Goal: Task Accomplishment & Management: Use online tool/utility

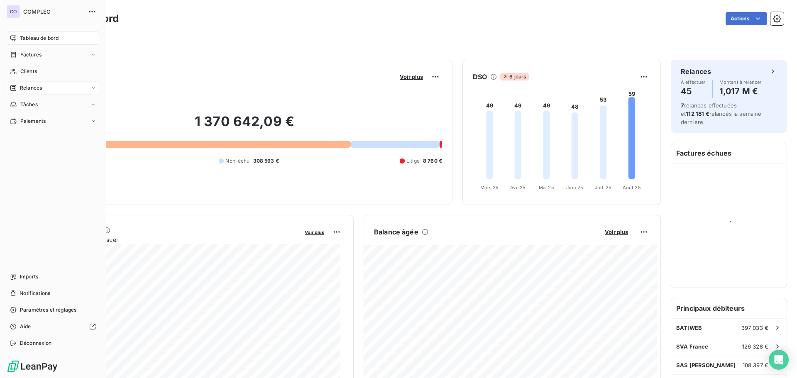
click at [37, 91] on span "Relances" at bounding box center [31, 87] width 22 height 7
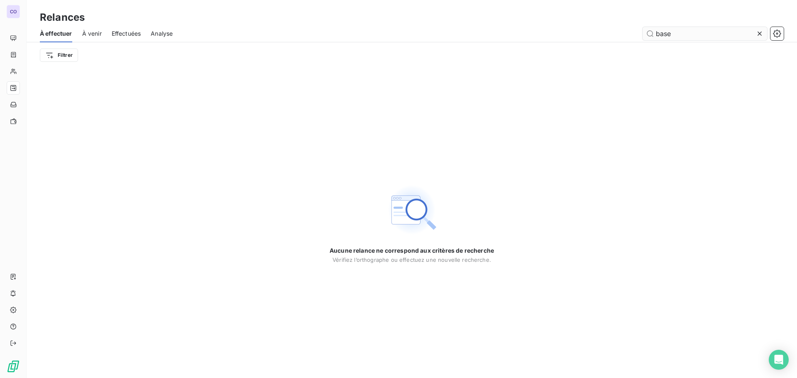
click at [663, 35] on input "base" at bounding box center [705, 33] width 125 height 13
type input "cbm"
click at [98, 33] on span "À venir" at bounding box center [92, 33] width 20 height 8
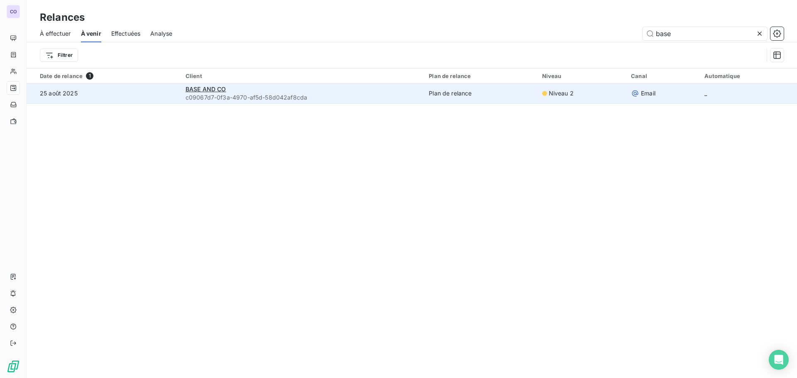
click at [310, 95] on span "c09067d7-0f3a-4970-af5d-58d042af8cda" at bounding box center [302, 97] width 233 height 8
click at [192, 87] on span "BASE AND CO" at bounding box center [206, 89] width 41 height 7
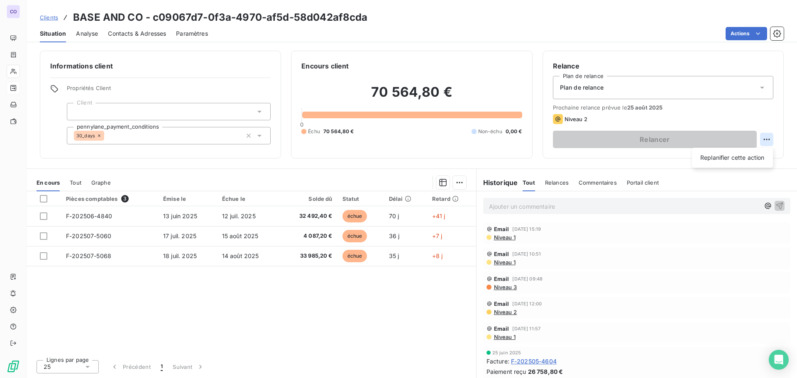
click at [766, 140] on html "CO Clients BASE AND CO - c09067d7-0f3a-4970-af5d-58d042af8cda Situation Analyse…" at bounding box center [398, 189] width 797 height 378
click at [739, 160] on div "Replanifier cette action" at bounding box center [732, 157] width 74 height 13
select select "7"
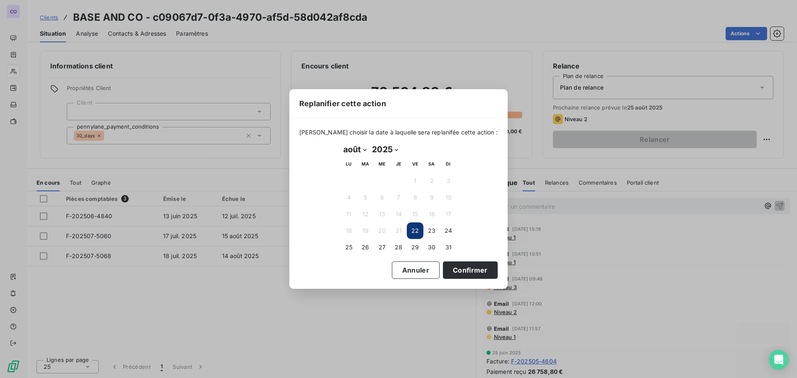
click at [412, 230] on button "22" at bounding box center [415, 231] width 17 height 17
click at [413, 231] on button "22" at bounding box center [415, 231] width 17 height 17
click at [450, 269] on button "Confirmer" at bounding box center [470, 270] width 55 height 17
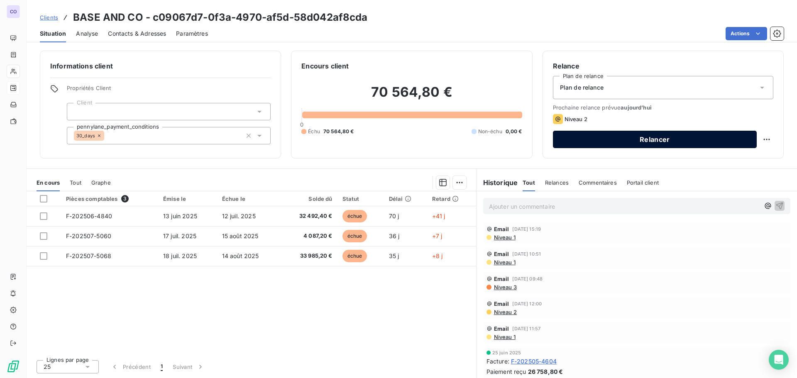
click at [646, 140] on button "Relancer" at bounding box center [655, 139] width 204 height 17
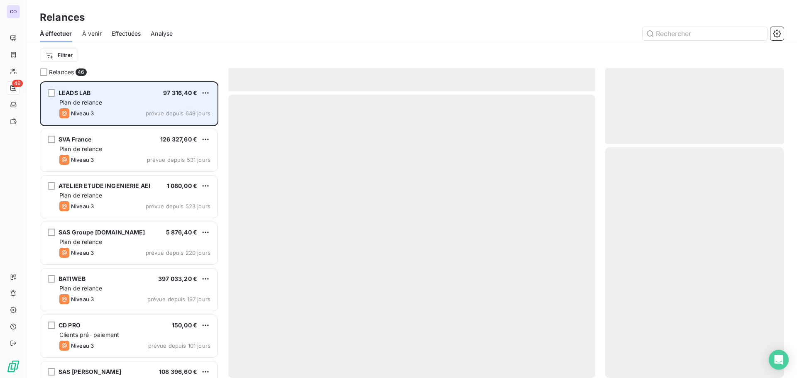
scroll to position [291, 172]
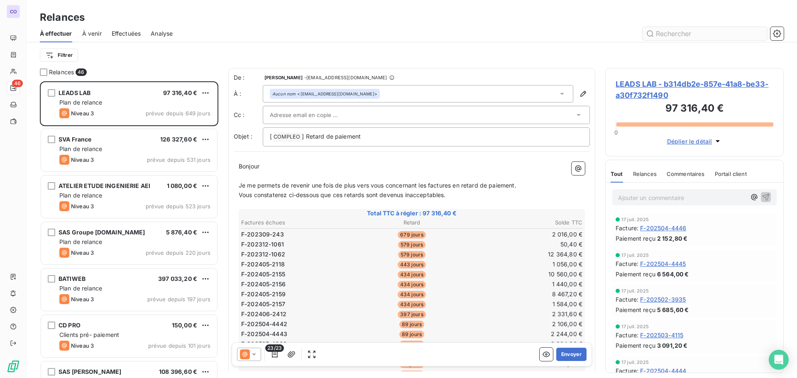
click at [682, 36] on input "text" at bounding box center [705, 33] width 125 height 13
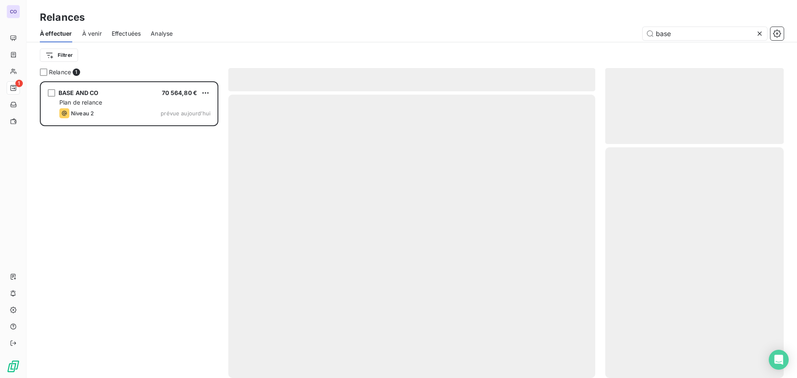
scroll to position [291, 172]
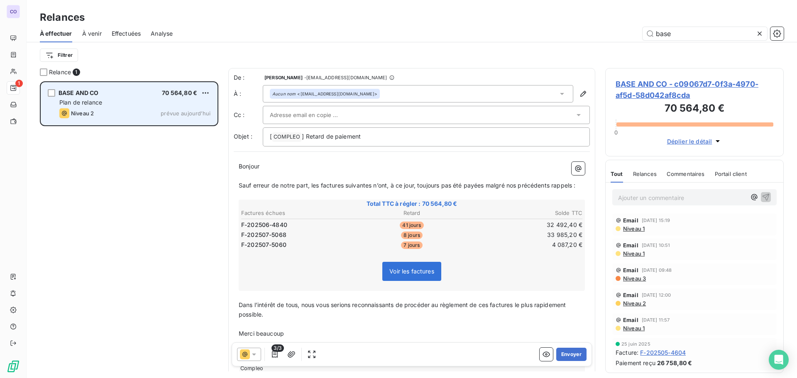
type input "base"
click at [158, 105] on div "Plan de relance" at bounding box center [134, 102] width 151 height 8
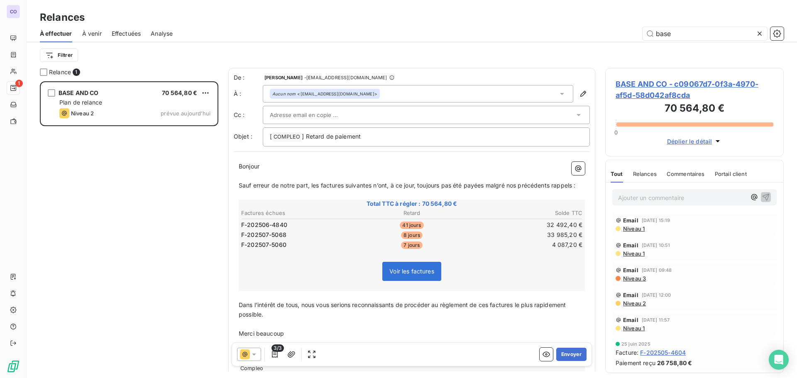
click at [295, 115] on input "text" at bounding box center [314, 115] width 89 height 12
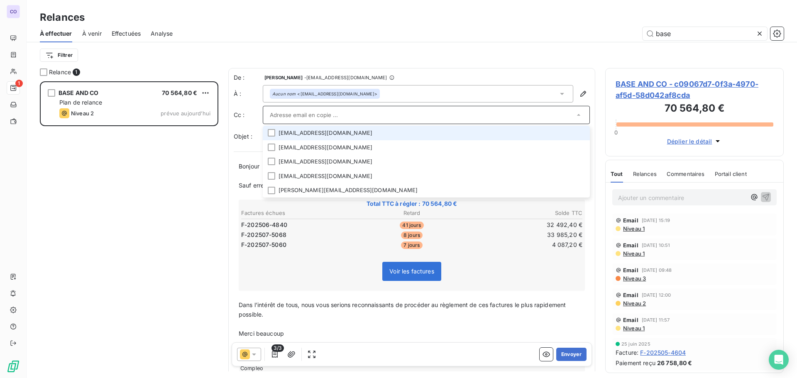
click at [298, 138] on li "[EMAIL_ADDRESS][DOMAIN_NAME]" at bounding box center [426, 133] width 327 height 15
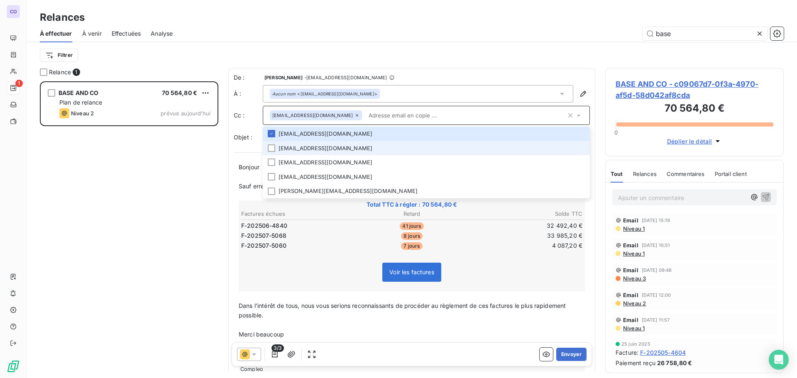
click at [300, 150] on li "[EMAIL_ADDRESS][DOMAIN_NAME]" at bounding box center [426, 148] width 327 height 15
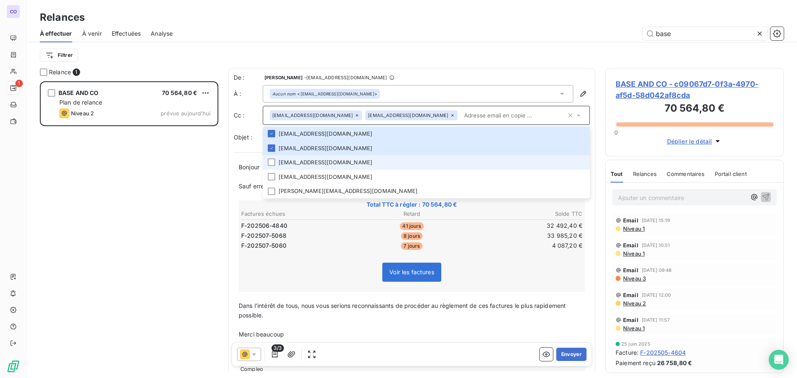
click at [300, 162] on li "[EMAIL_ADDRESS][DOMAIN_NAME]" at bounding box center [426, 162] width 327 height 15
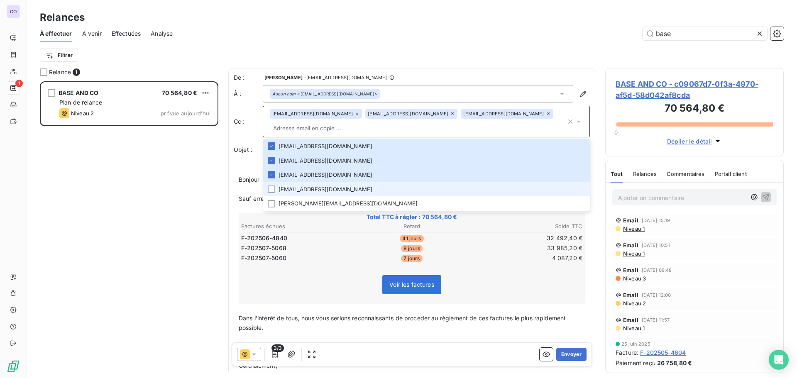
click at [296, 189] on li "[EMAIL_ADDRESS][DOMAIN_NAME]" at bounding box center [426, 189] width 327 height 15
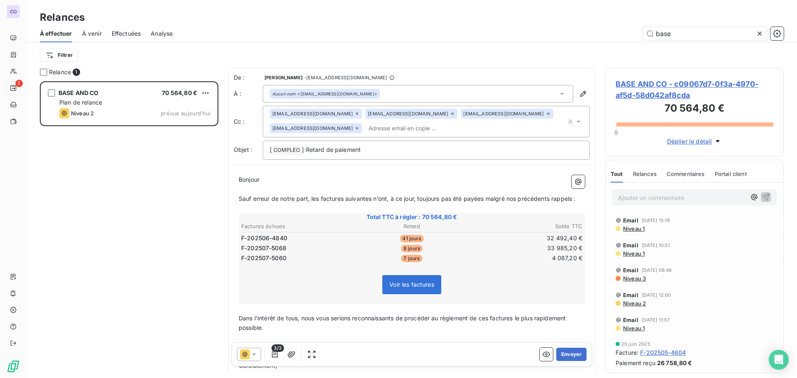
click at [179, 218] on div "BASE AND CO 70 564,80 € Plan de relance Niveau 2 prévue [DATE]" at bounding box center [129, 229] width 179 height 297
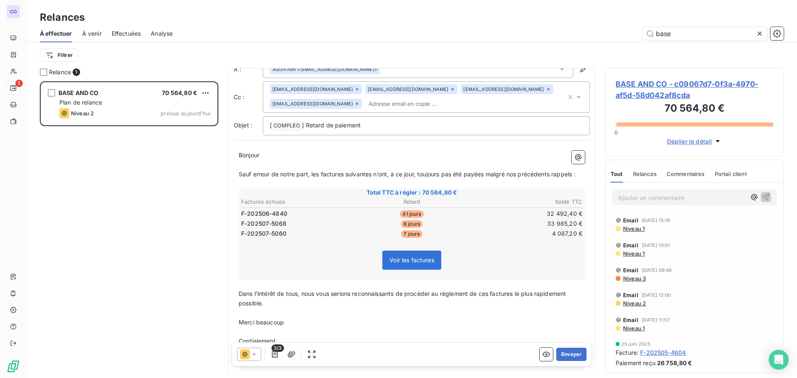
scroll to position [74, 0]
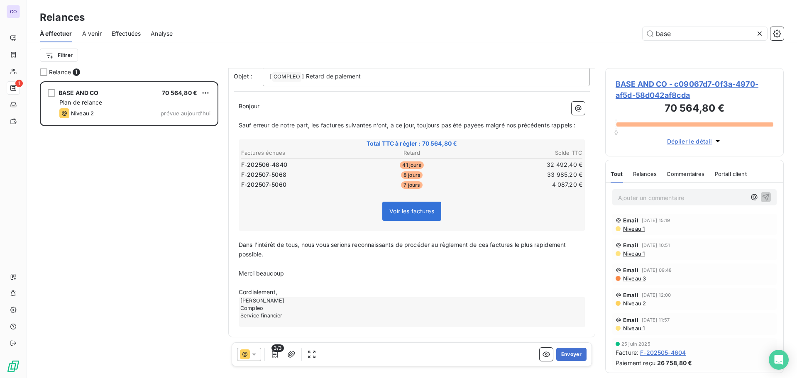
click at [305, 118] on p "﻿" at bounding box center [412, 116] width 346 height 10
click at [565, 354] on button "Envoyer" at bounding box center [571, 354] width 30 height 13
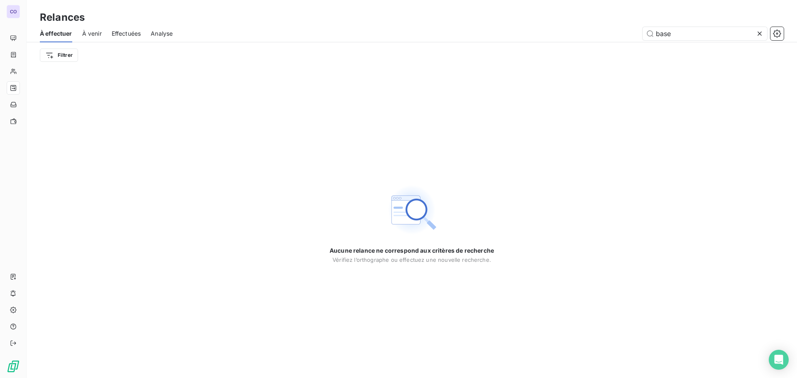
click at [96, 34] on span "À venir" at bounding box center [92, 33] width 20 height 8
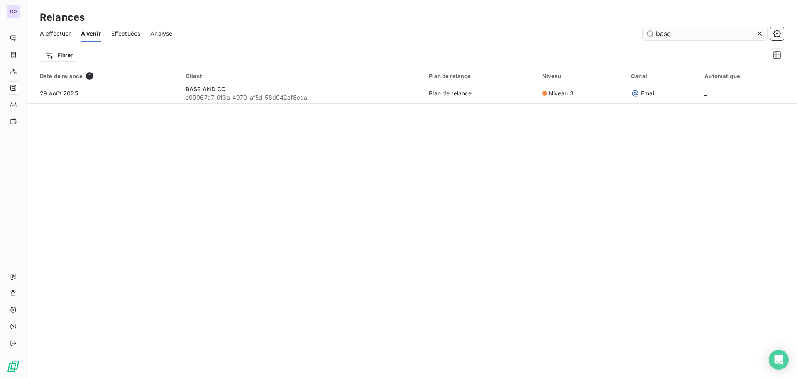
click at [672, 35] on input "base" at bounding box center [705, 33] width 125 height 13
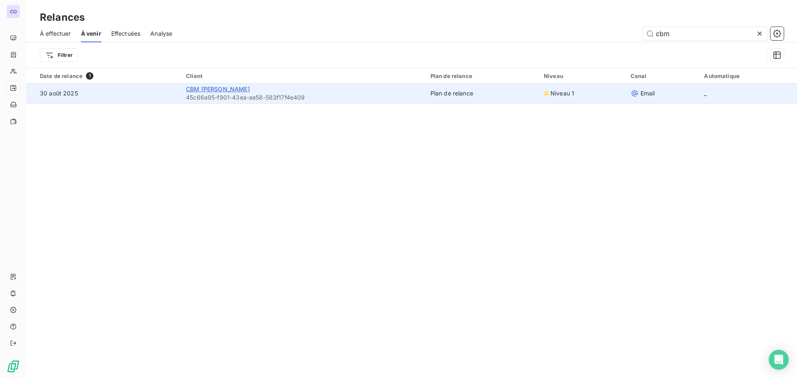
type input "cbm"
click at [232, 89] on span "CBM [PERSON_NAME]" at bounding box center [218, 89] width 64 height 7
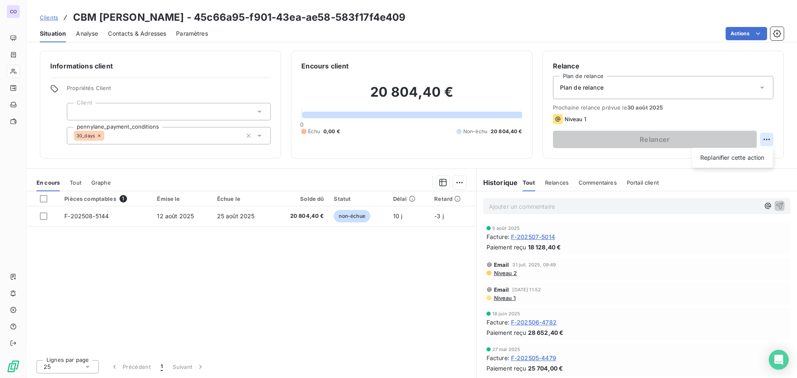
click at [767, 142] on html "CO Clients CBM [PERSON_NAME] - 45c66a95-f901-43ea-ae58-583f17f4e409 Situation A…" at bounding box center [398, 189] width 797 height 378
click at [718, 159] on div "Replanifier cette action" at bounding box center [732, 157] width 74 height 13
select select "7"
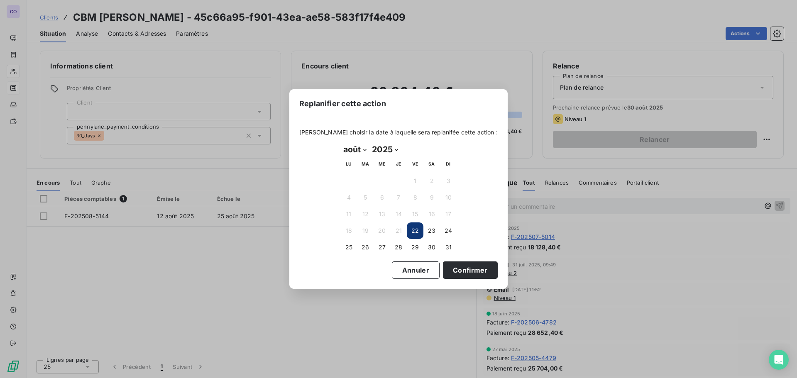
click at [417, 230] on button "22" at bounding box center [415, 231] width 17 height 17
click at [179, 273] on div "Replanifier cette action [PERSON_NAME] choisir la date à laquelle sera replanif…" at bounding box center [398, 189] width 797 height 378
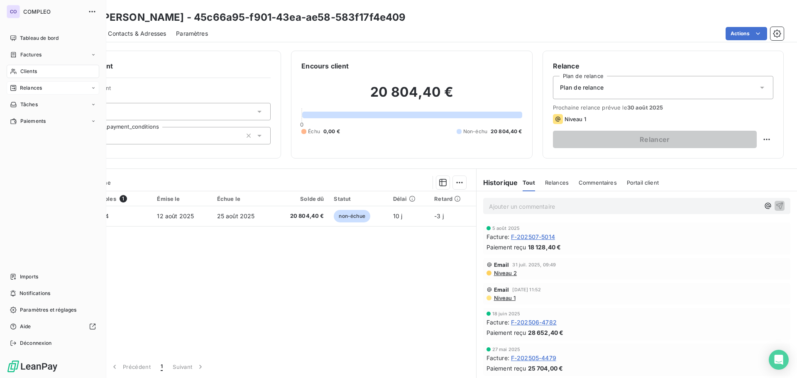
drag, startPoint x: 35, startPoint y: 91, endPoint x: 48, endPoint y: 92, distance: 12.5
click at [35, 91] on span "Relances" at bounding box center [31, 87] width 22 height 7
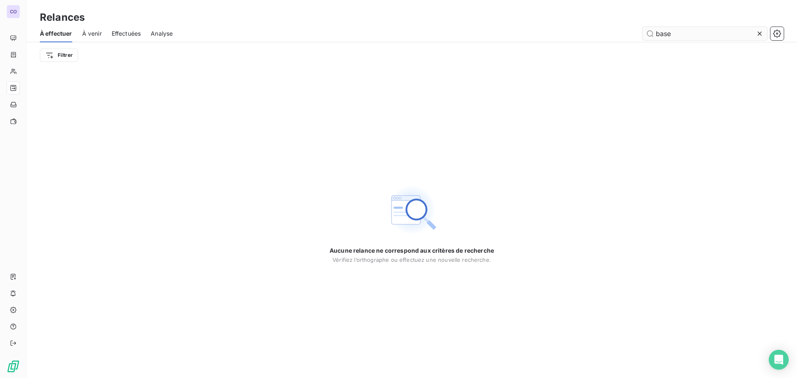
click at [673, 34] on input "base" at bounding box center [705, 33] width 125 height 13
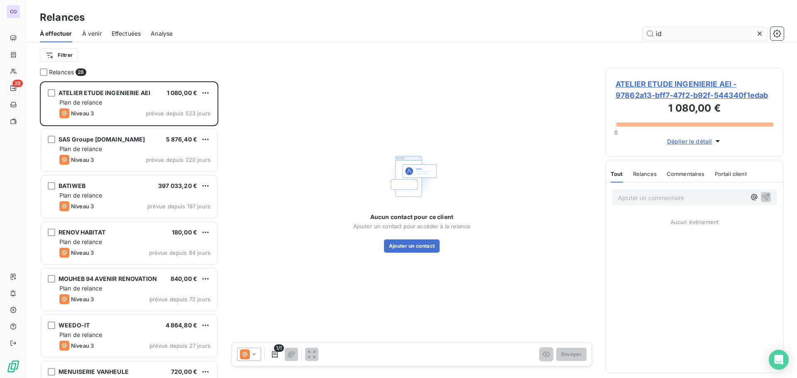
scroll to position [291, 172]
type input "idf"
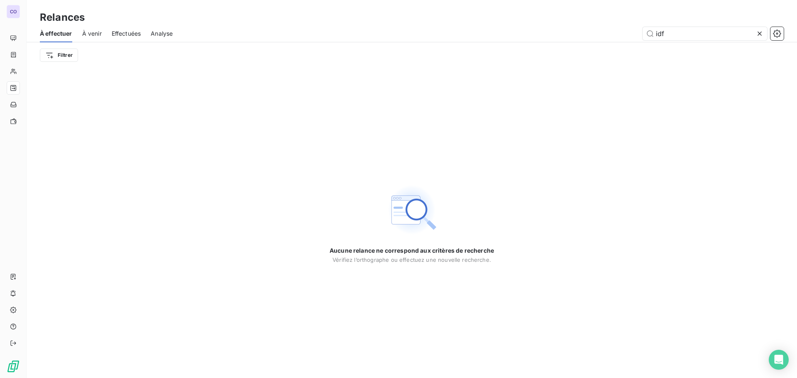
click at [100, 30] on span "À venir" at bounding box center [92, 33] width 20 height 8
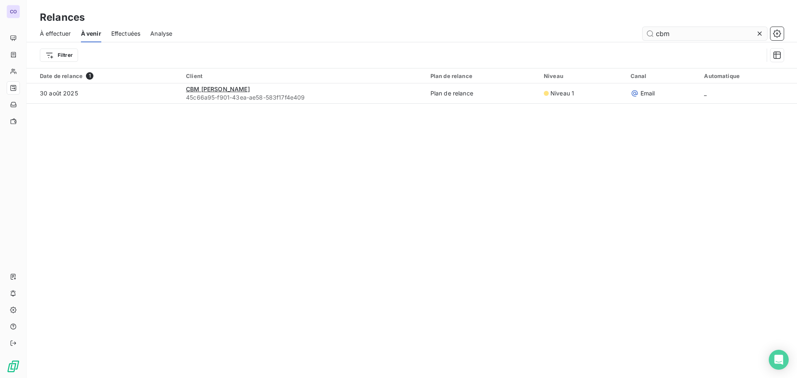
click at [682, 37] on input "cbm" at bounding box center [705, 33] width 125 height 13
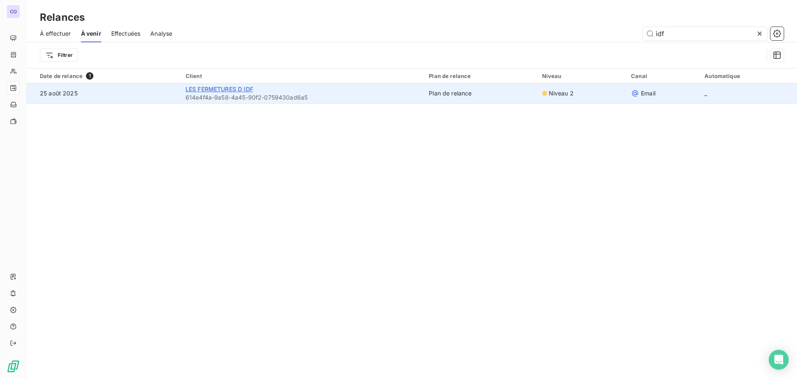
type input "idf"
click at [223, 91] on span "LES FERMETURES D IDF" at bounding box center [220, 89] width 68 height 7
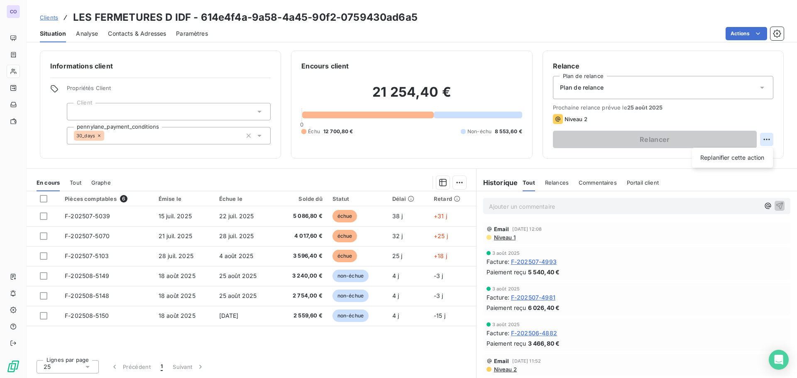
click at [770, 141] on html "CO Clients LES FERMETURES D IDF - 614e4f4a-9a58-4a45-90f2-0759430ad6a5 Situatio…" at bounding box center [398, 189] width 797 height 378
click at [716, 157] on div "Replanifier cette action" at bounding box center [732, 157] width 74 height 13
select select "7"
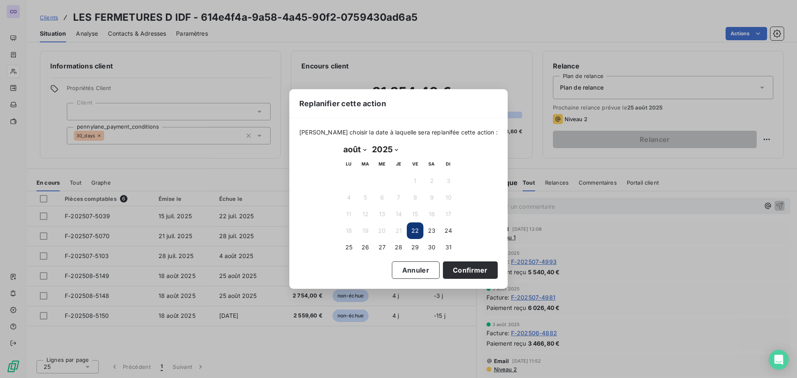
click at [413, 231] on button "22" at bounding box center [415, 231] width 17 height 17
click at [415, 230] on button "22" at bounding box center [415, 231] width 17 height 17
click at [455, 272] on button "Confirmer" at bounding box center [470, 270] width 55 height 17
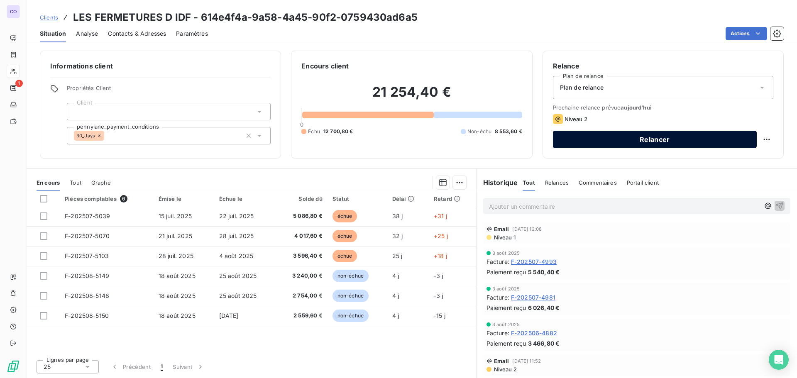
click at [626, 142] on button "Relancer" at bounding box center [655, 139] width 204 height 17
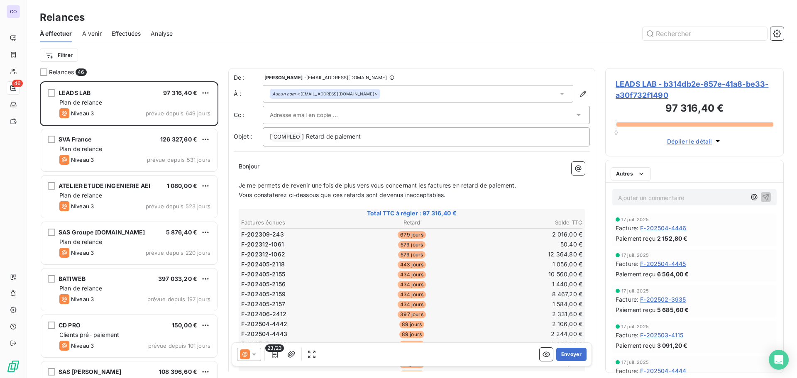
scroll to position [291, 172]
click at [688, 31] on input "text" at bounding box center [705, 33] width 125 height 13
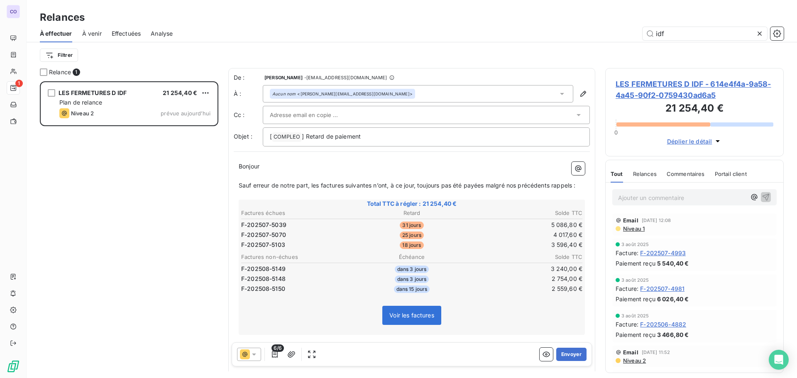
type input "idf"
click at [317, 113] on input "text" at bounding box center [314, 115] width 89 height 12
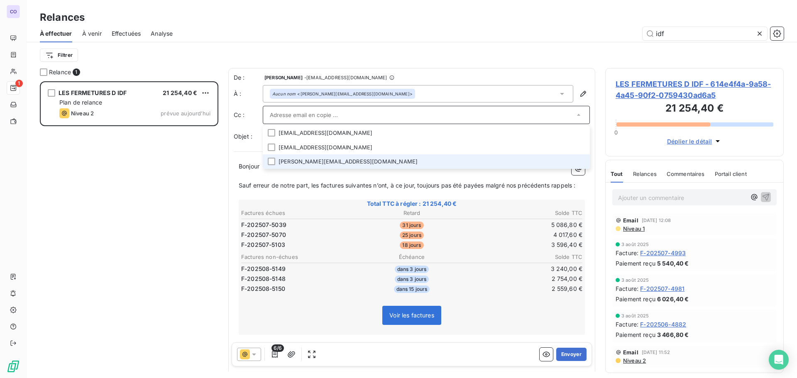
click at [277, 160] on li "[PERSON_NAME][EMAIL_ADDRESS][DOMAIN_NAME]" at bounding box center [426, 161] width 327 height 15
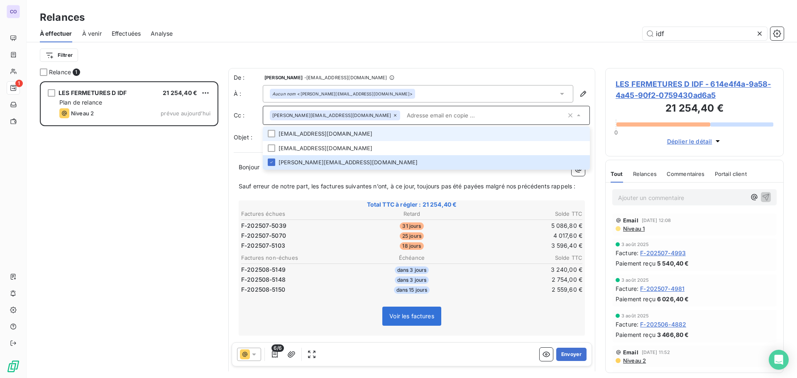
click at [275, 134] on li "[EMAIL_ADDRESS][DOMAIN_NAME]" at bounding box center [426, 134] width 327 height 15
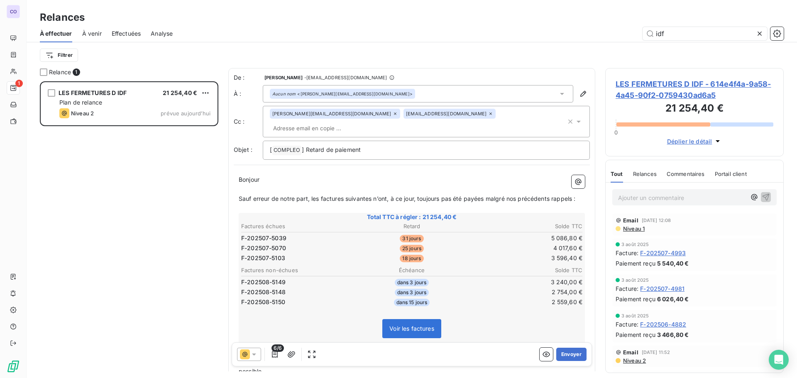
click at [189, 156] on div "LES FERMETURES D IDF 21 254,40 € Plan de relance Niveau 2 prévue [DATE]" at bounding box center [129, 229] width 179 height 297
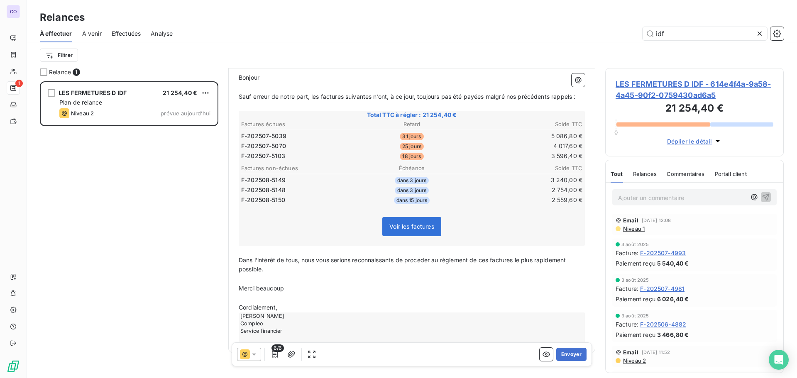
scroll to position [105, 0]
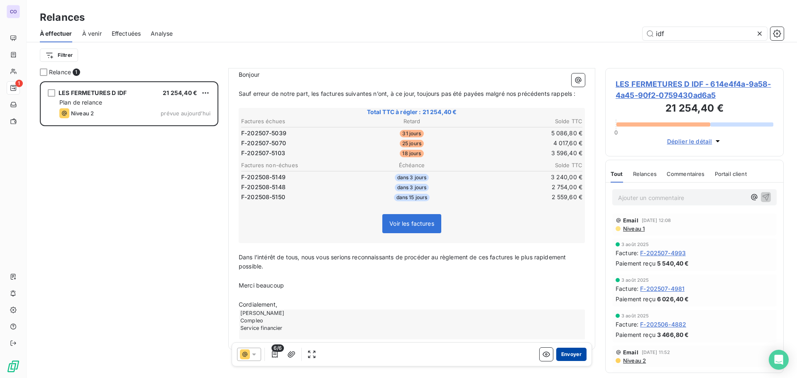
click at [575, 351] on button "Envoyer" at bounding box center [571, 354] width 30 height 13
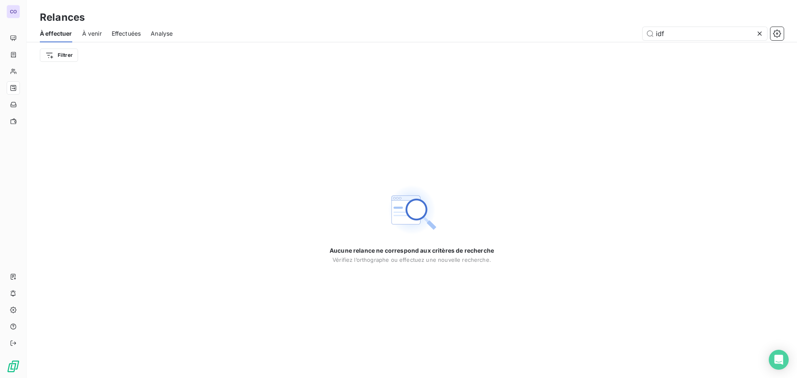
click at [654, 312] on div "Aucune relance ne correspond aux critères de recherche [PERSON_NAME] l’orthogra…" at bounding box center [412, 223] width 771 height 310
click at [175, 100] on div "Aucune relance ne correspond aux critères de recherche [PERSON_NAME] l’orthogra…" at bounding box center [412, 223] width 771 height 310
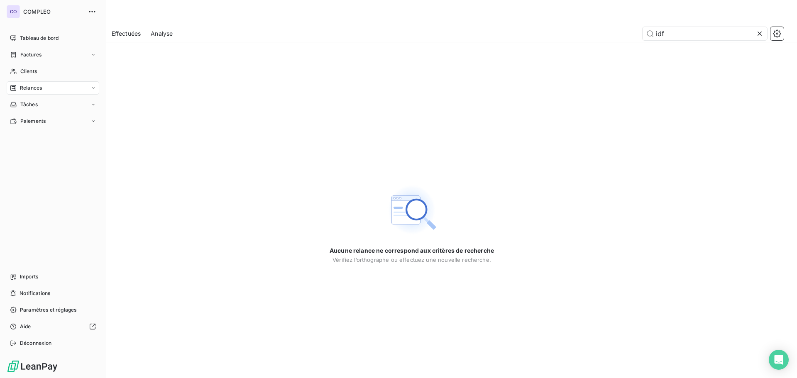
click at [31, 89] on span "Relances" at bounding box center [31, 87] width 22 height 7
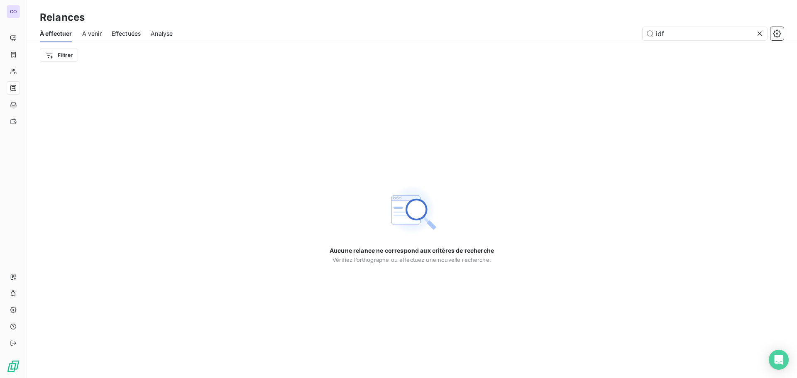
click at [59, 35] on span "À effectuer" at bounding box center [56, 33] width 32 height 8
click at [760, 30] on icon at bounding box center [760, 33] width 8 height 8
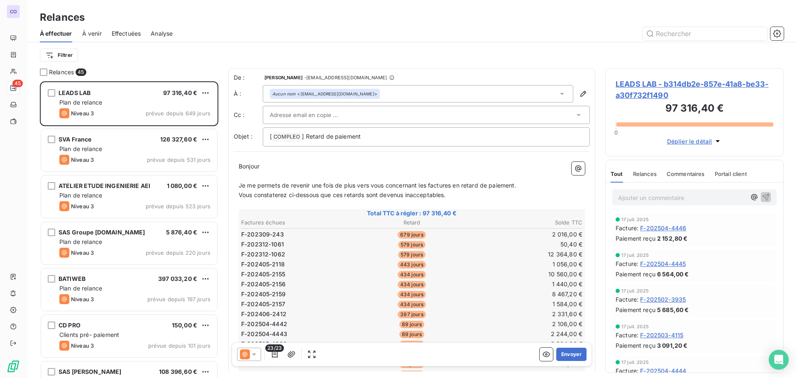
scroll to position [291, 172]
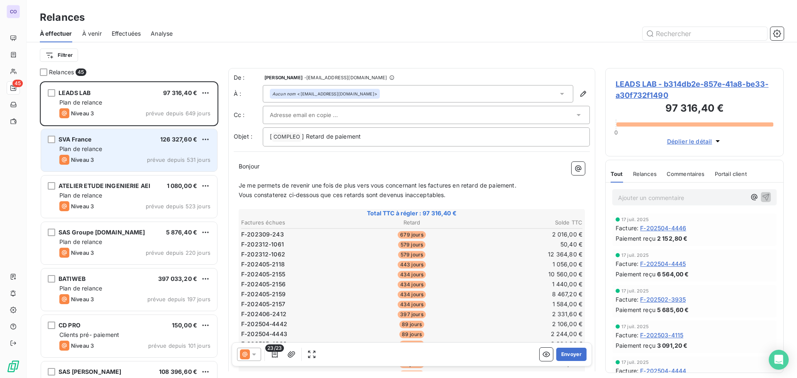
click at [87, 150] on span "Plan de relance" at bounding box center [80, 148] width 43 height 7
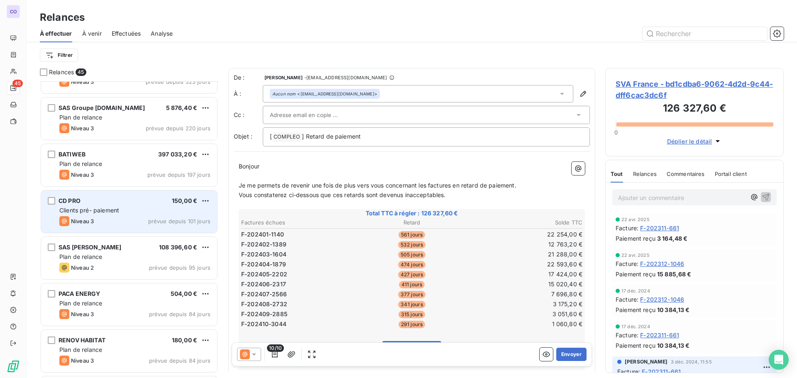
scroll to position [167, 0]
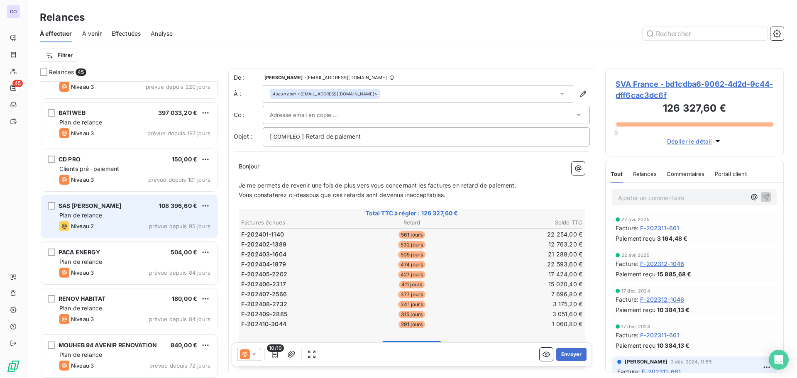
click at [118, 212] on div "Plan de relance" at bounding box center [134, 215] width 151 height 8
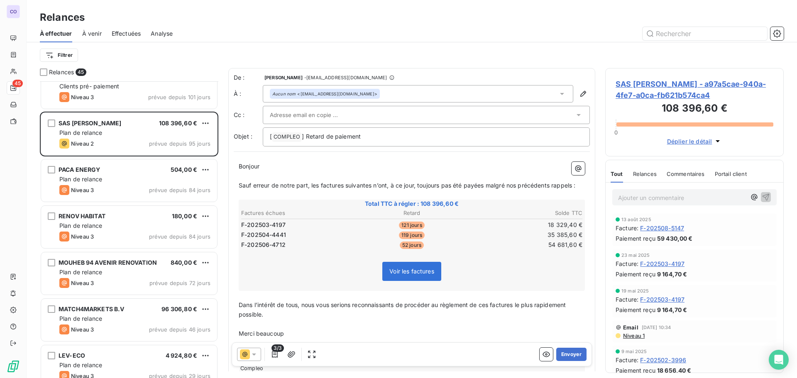
scroll to position [250, 0]
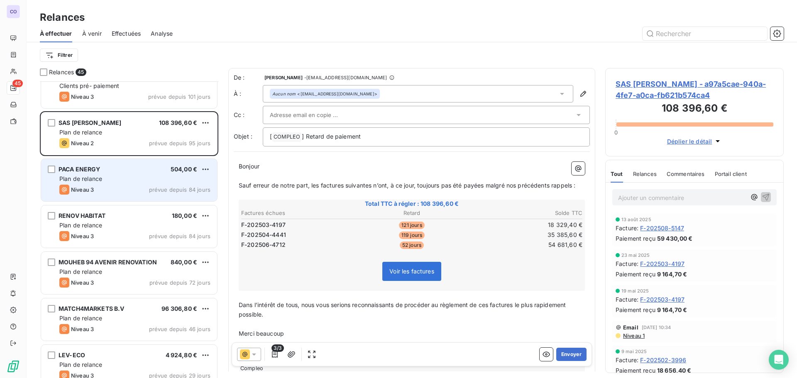
click at [96, 183] on div "Plan de relance" at bounding box center [134, 179] width 151 height 8
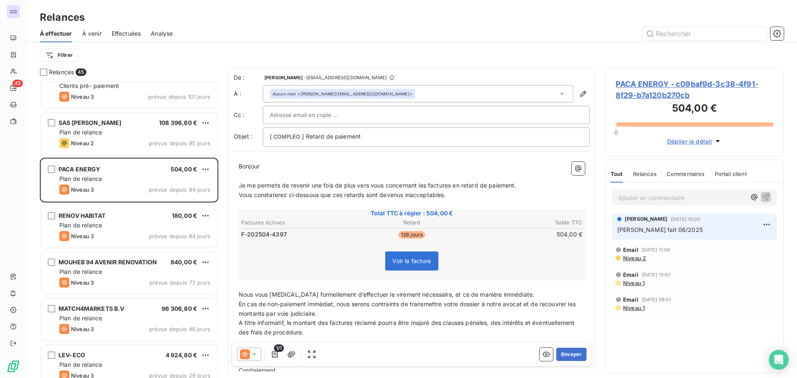
click at [311, 113] on input "text" at bounding box center [314, 115] width 89 height 12
click at [311, 113] on input "text" at bounding box center [426, 115] width 313 height 12
click at [398, 94] on div "Aucun nom <[PERSON_NAME][EMAIL_ADDRESS][DOMAIN_NAME]>" at bounding box center [418, 93] width 311 height 17
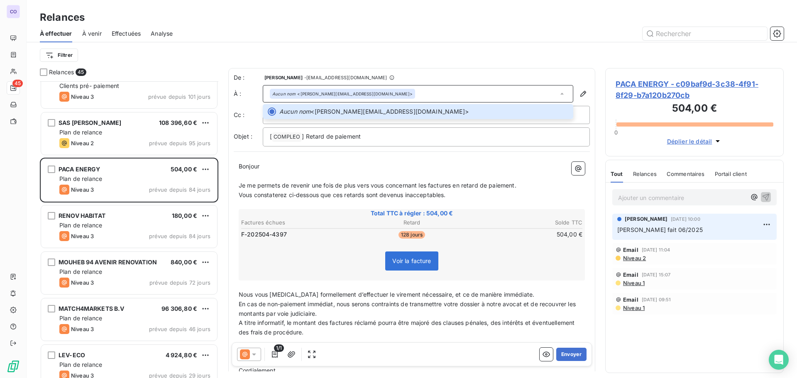
click at [304, 193] on span "Vous constaterez ci-dessous que ces retards sont devenus inacceptables." at bounding box center [342, 194] width 207 height 7
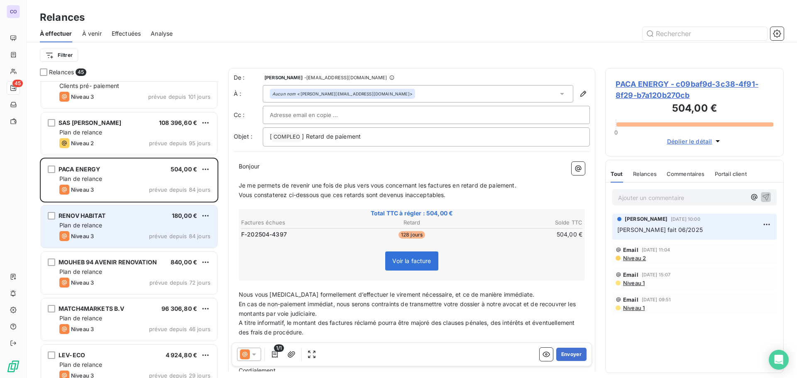
click at [87, 224] on span "Plan de relance" at bounding box center [80, 225] width 43 height 7
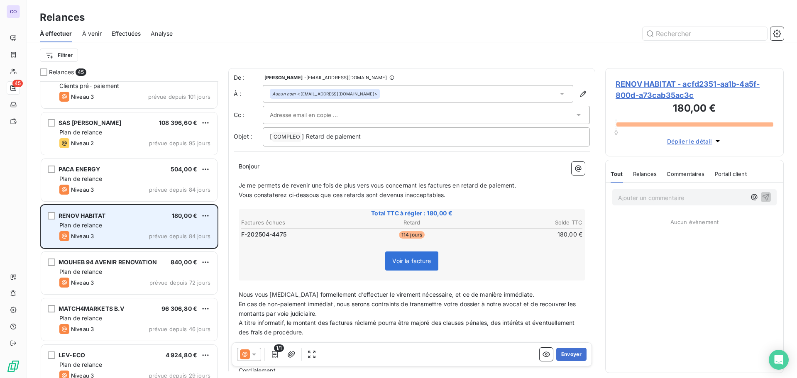
scroll to position [291, 0]
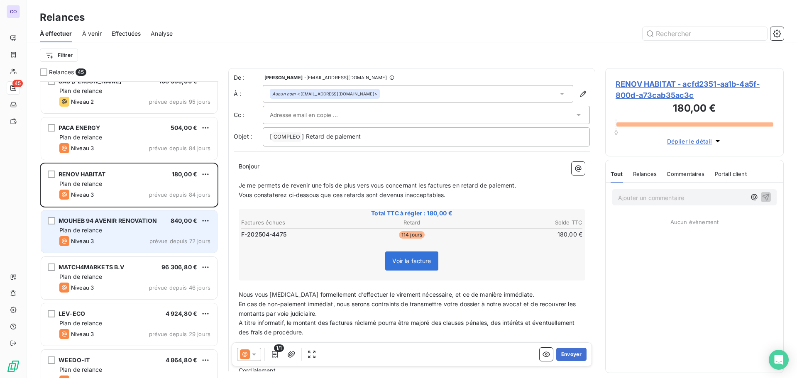
click at [93, 223] on span "MOUHEB 94 AVENIR RENOVATION" at bounding box center [108, 220] width 98 height 7
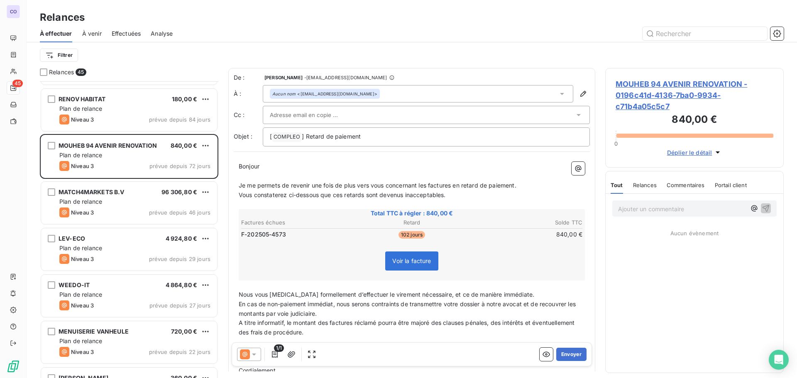
scroll to position [374, 0]
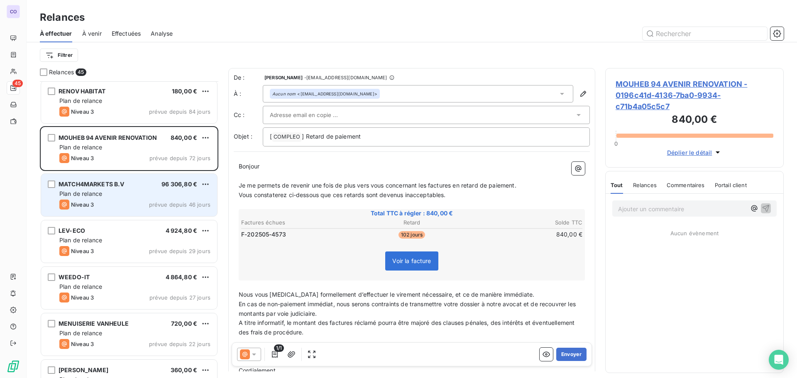
click at [102, 194] on span "Plan de relance" at bounding box center [80, 193] width 43 height 7
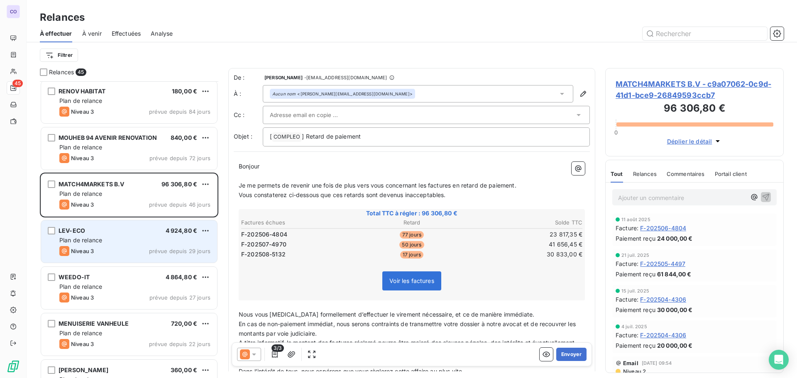
click at [96, 242] on span "Plan de relance" at bounding box center [80, 240] width 43 height 7
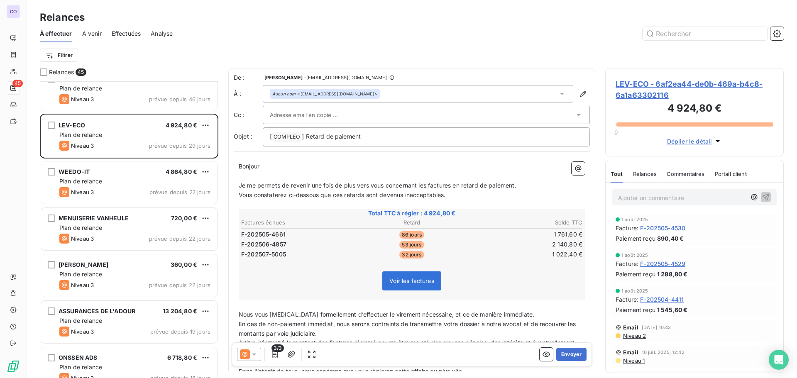
scroll to position [499, 0]
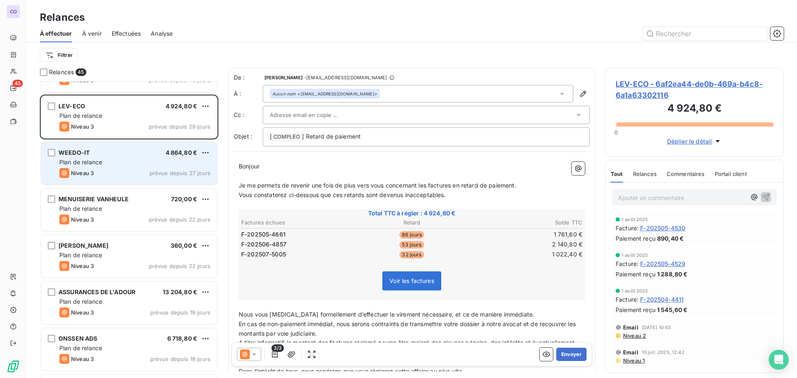
click at [116, 162] on div "Plan de relance" at bounding box center [134, 162] width 151 height 8
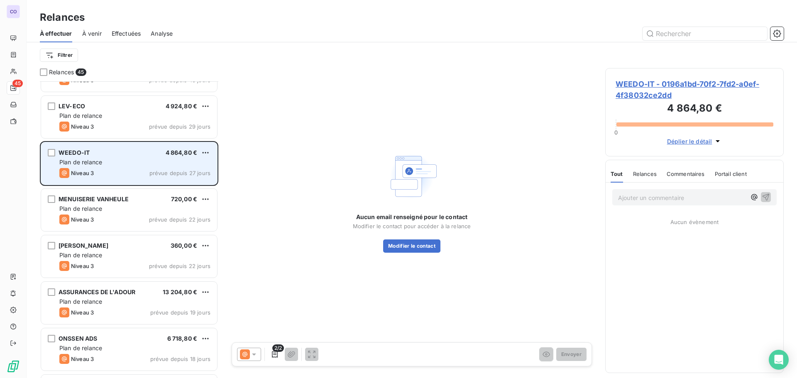
click at [118, 162] on div "Plan de relance" at bounding box center [134, 162] width 151 height 8
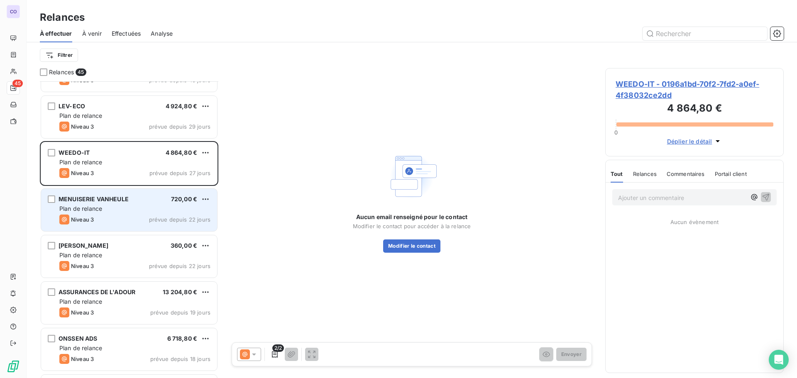
click at [96, 208] on span "Plan de relance" at bounding box center [80, 208] width 43 height 7
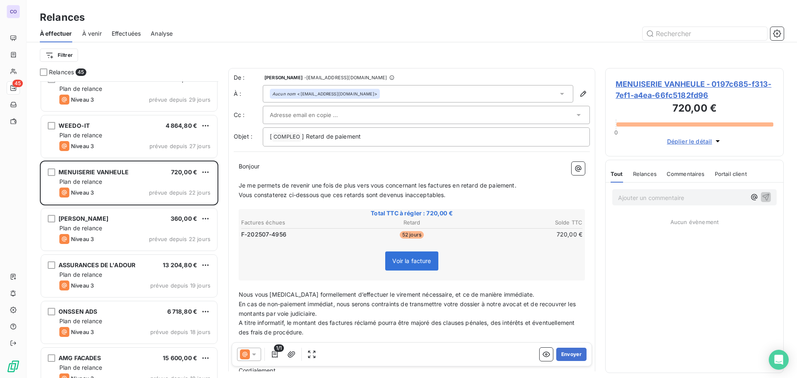
scroll to position [540, 0]
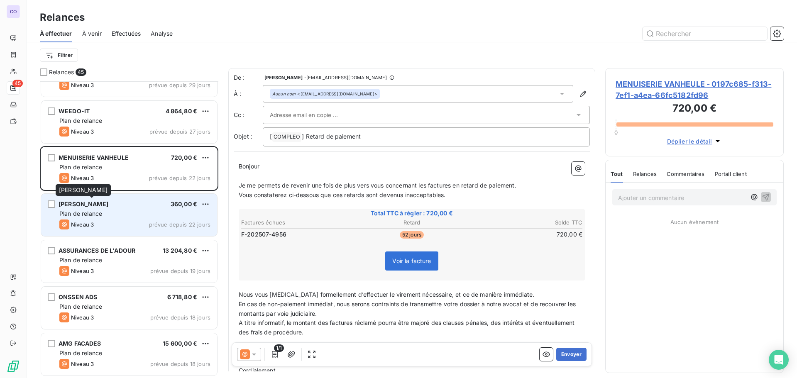
click at [104, 208] on div "[PERSON_NAME]" at bounding box center [84, 204] width 50 height 8
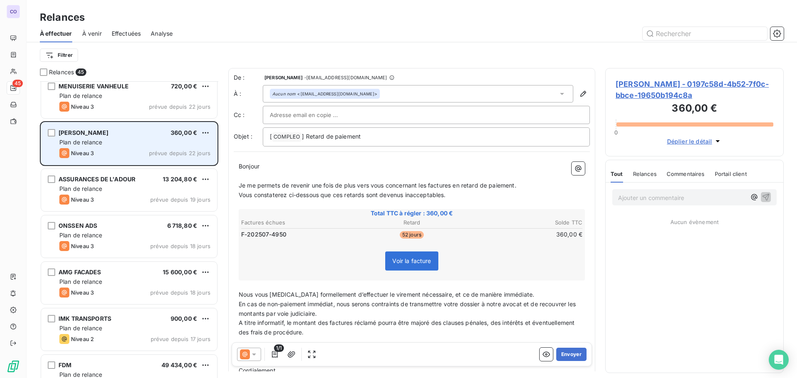
scroll to position [623, 0]
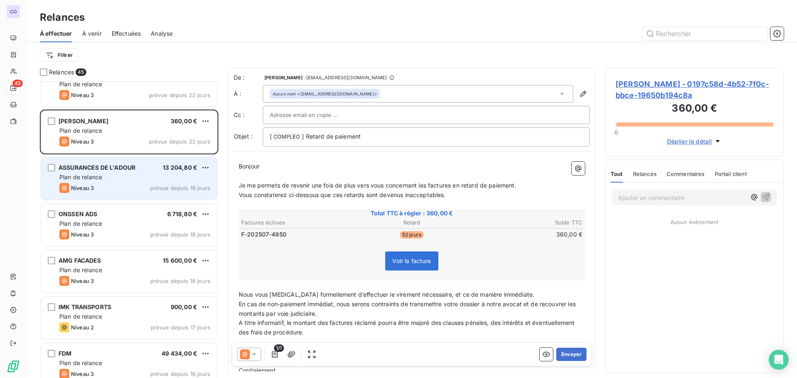
click at [101, 185] on div "Niveau 3 prévue depuis 19 jours" at bounding box center [134, 188] width 151 height 10
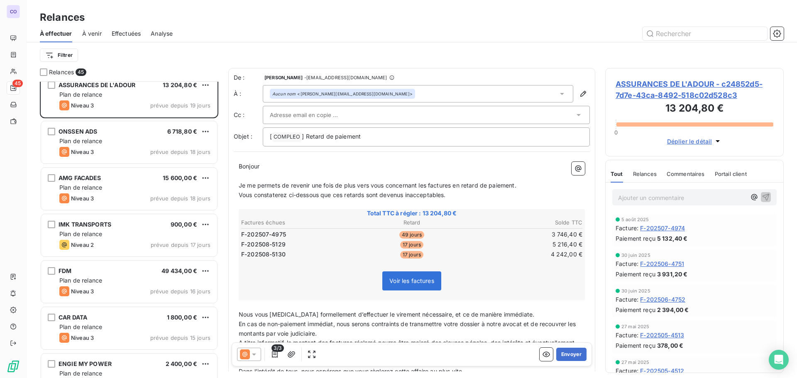
scroll to position [706, 0]
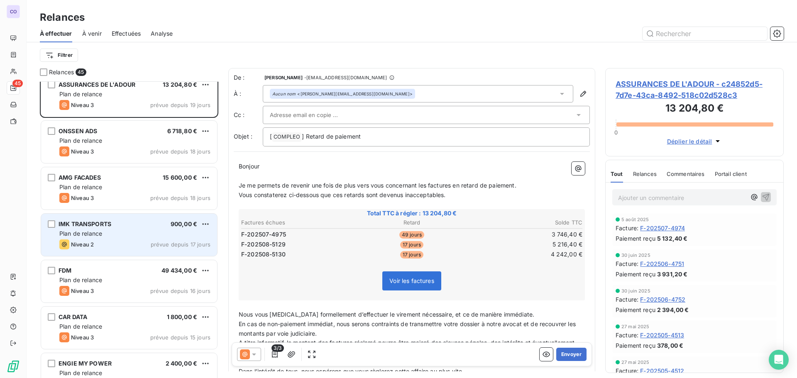
click at [115, 233] on div "Plan de relance" at bounding box center [134, 234] width 151 height 8
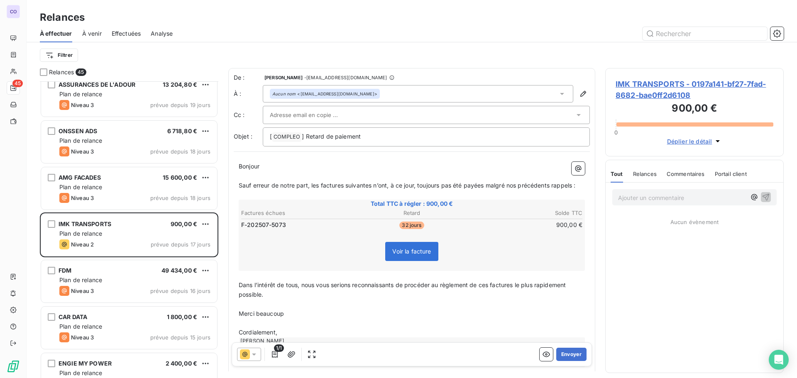
click at [292, 113] on input "text" at bounding box center [314, 115] width 89 height 12
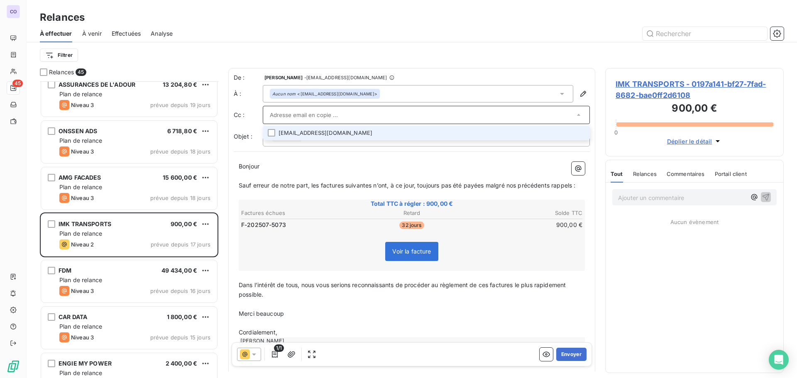
click at [266, 171] on p "﻿" at bounding box center [412, 176] width 346 height 10
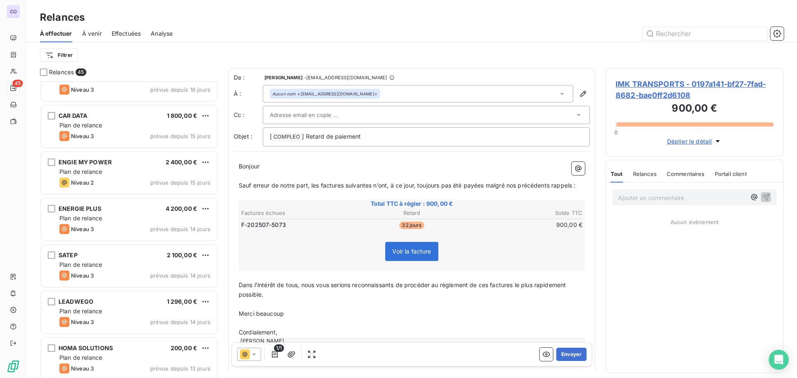
scroll to position [997, 0]
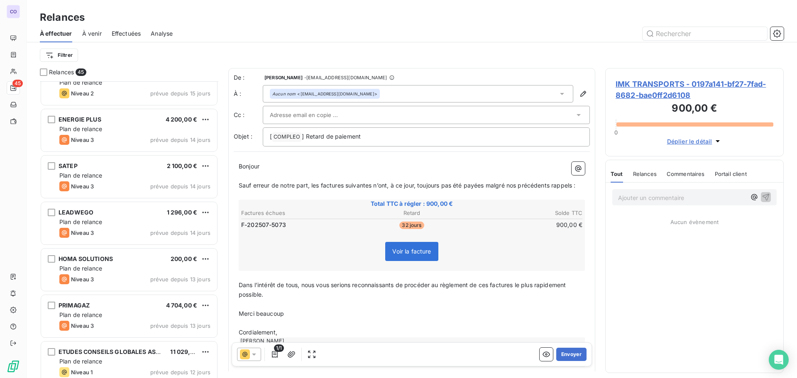
click at [93, 213] on div "LEADWEGO 1 296,00 €" at bounding box center [134, 212] width 151 height 7
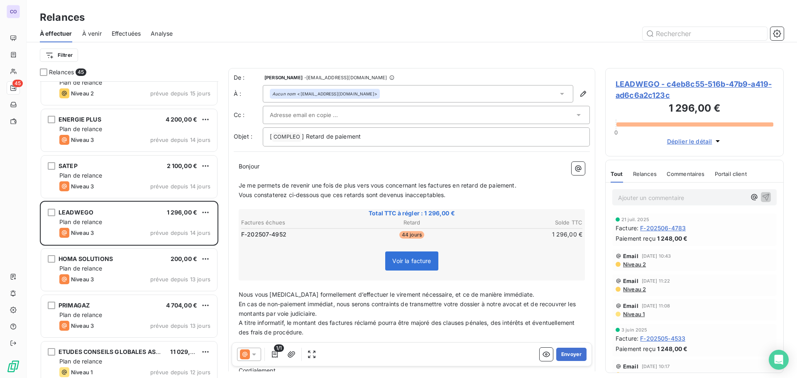
click at [270, 118] on input "text" at bounding box center [314, 115] width 89 height 12
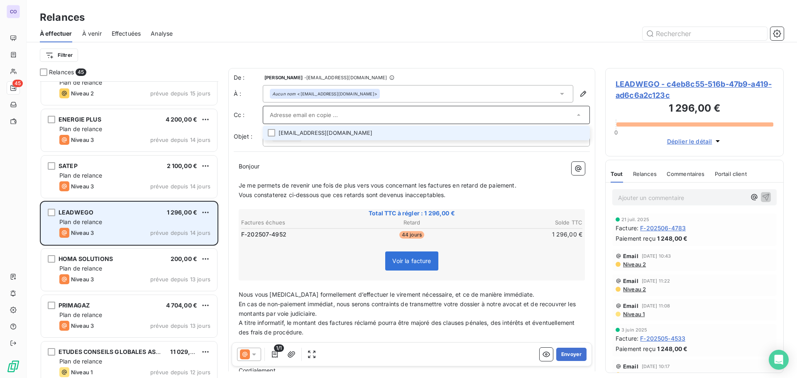
click at [99, 211] on div "LEADWEGO 1 296,00 €" at bounding box center [134, 212] width 151 height 7
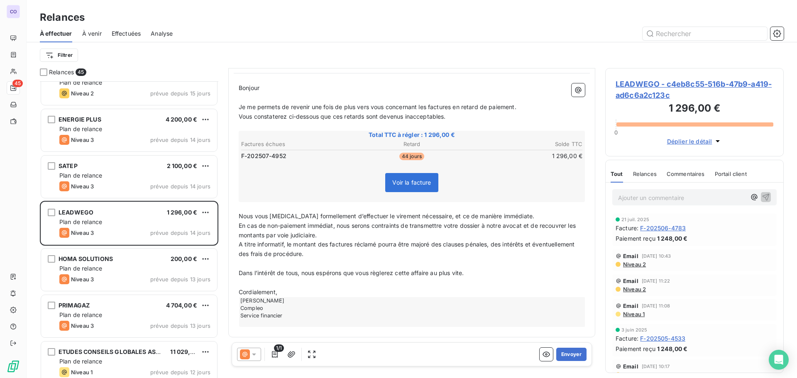
scroll to position [1038, 0]
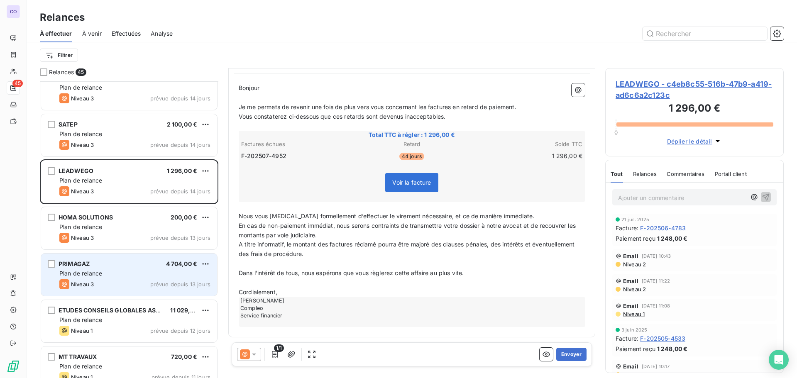
click at [103, 269] on div "Plan de relance" at bounding box center [134, 273] width 151 height 8
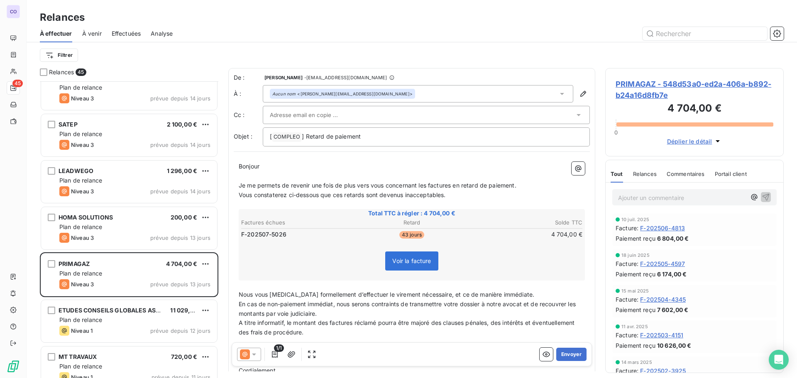
click at [353, 108] on div at bounding box center [426, 115] width 327 height 18
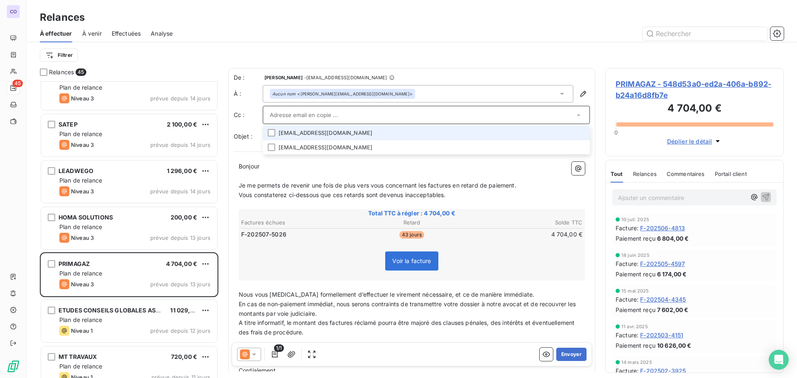
click at [351, 108] on div at bounding box center [426, 115] width 327 height 18
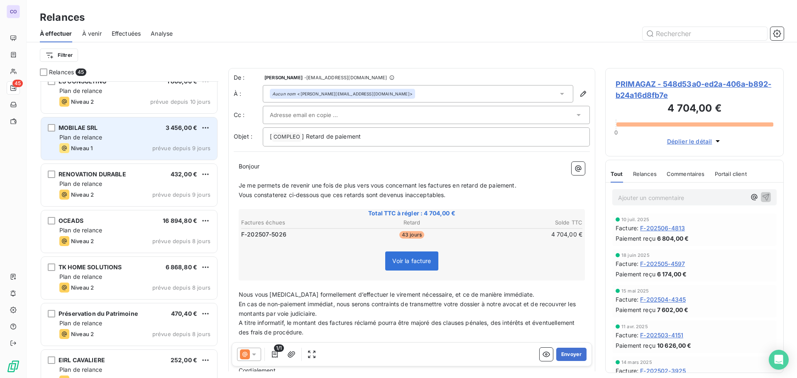
scroll to position [1495, 0]
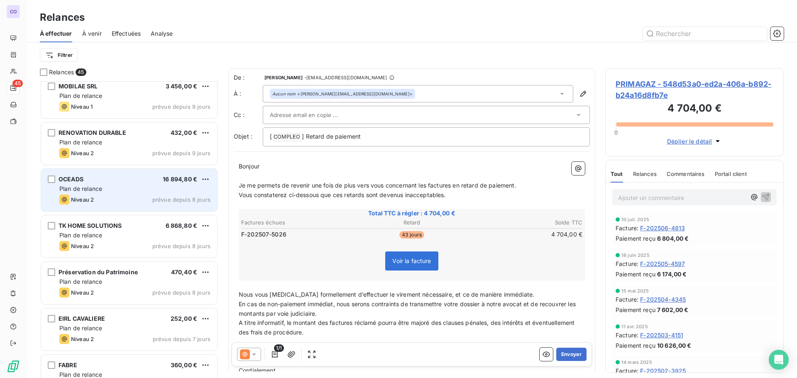
click at [124, 198] on div "Niveau 2 prévue depuis 8 jours" at bounding box center [134, 200] width 151 height 10
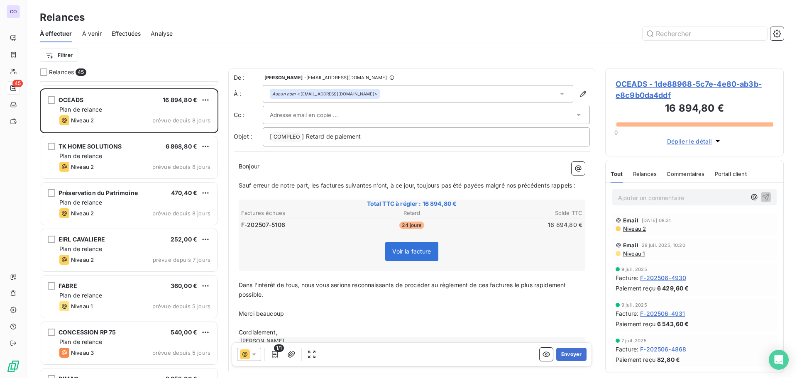
scroll to position [1578, 0]
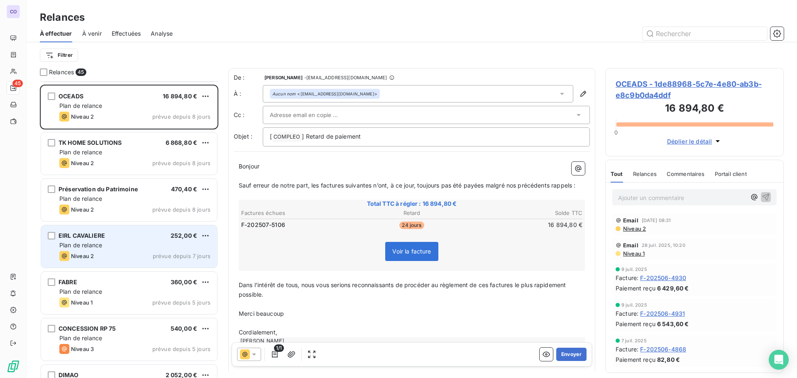
click at [102, 243] on span "Plan de relance" at bounding box center [80, 245] width 43 height 7
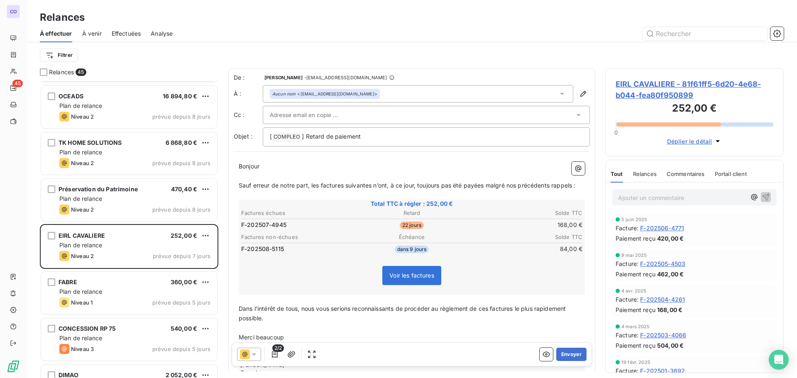
click at [320, 106] on div at bounding box center [426, 115] width 327 height 18
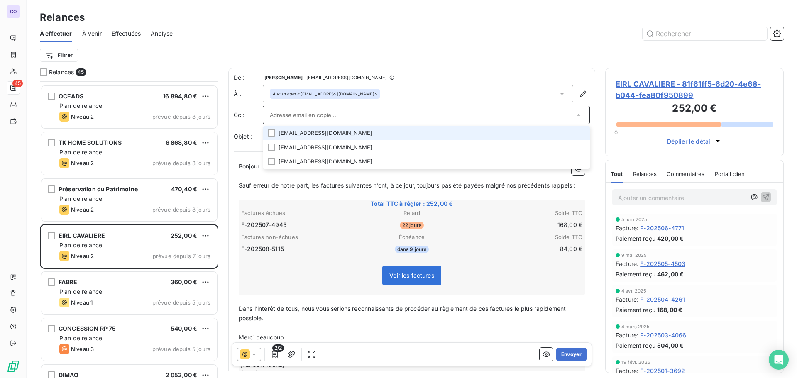
click at [308, 130] on li "[EMAIL_ADDRESS][DOMAIN_NAME]" at bounding box center [426, 133] width 327 height 15
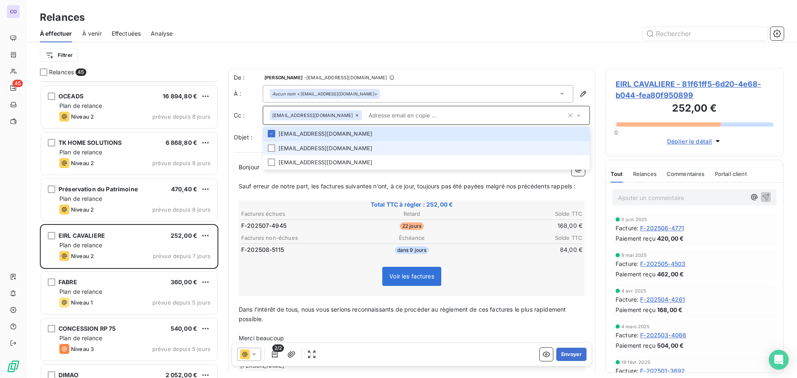
click at [308, 149] on li "[EMAIL_ADDRESS][DOMAIN_NAME]" at bounding box center [426, 148] width 327 height 15
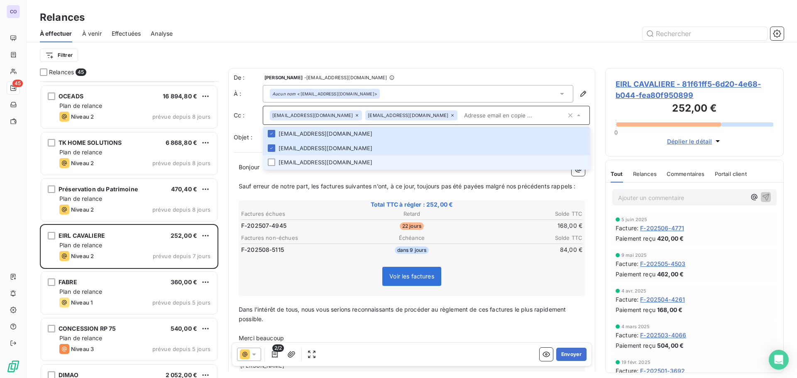
click at [300, 162] on li "[EMAIL_ADDRESS][DOMAIN_NAME]" at bounding box center [426, 162] width 327 height 15
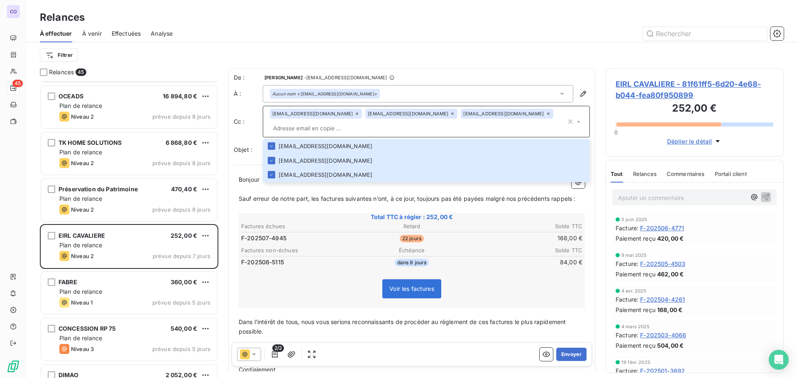
click at [285, 201] on span "Sauf erreur de notre part, les factures suivantes n’ont, à ce jour, toujours pa…" at bounding box center [407, 198] width 337 height 7
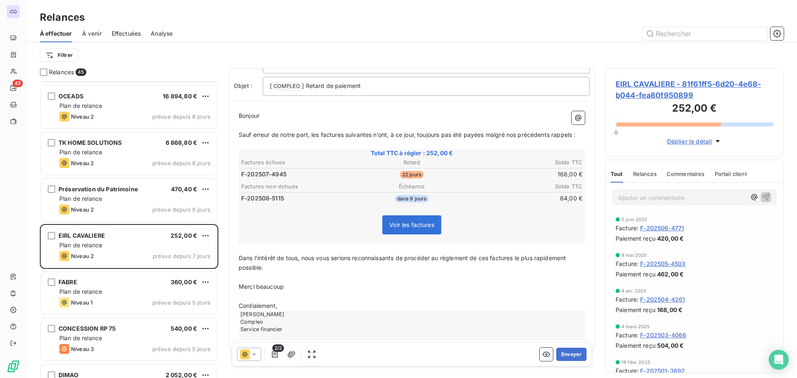
scroll to position [78, 0]
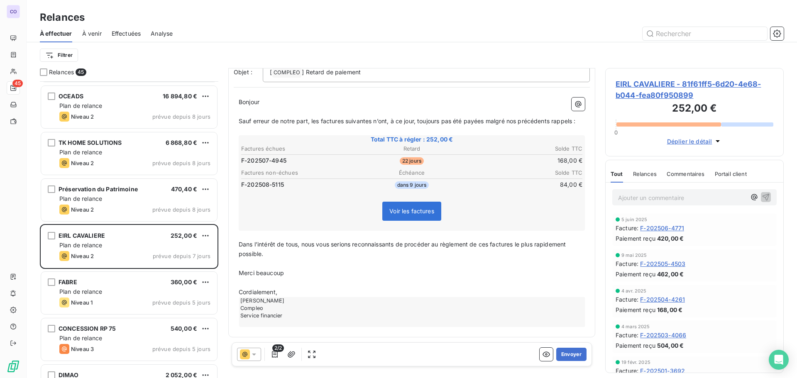
click at [255, 352] on icon at bounding box center [254, 354] width 8 height 8
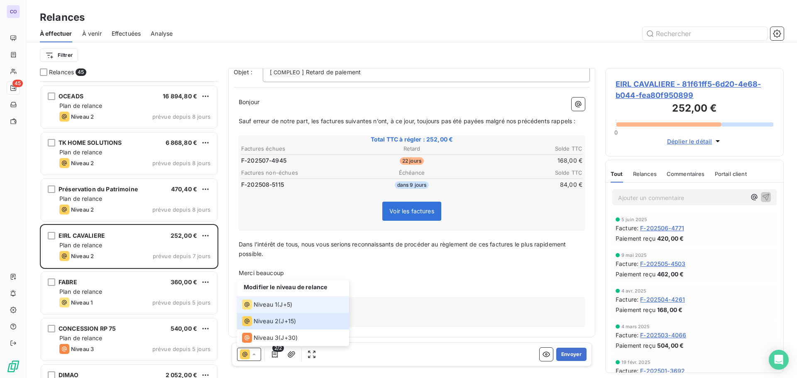
click at [262, 301] on span "Niveau 1" at bounding box center [266, 305] width 24 height 8
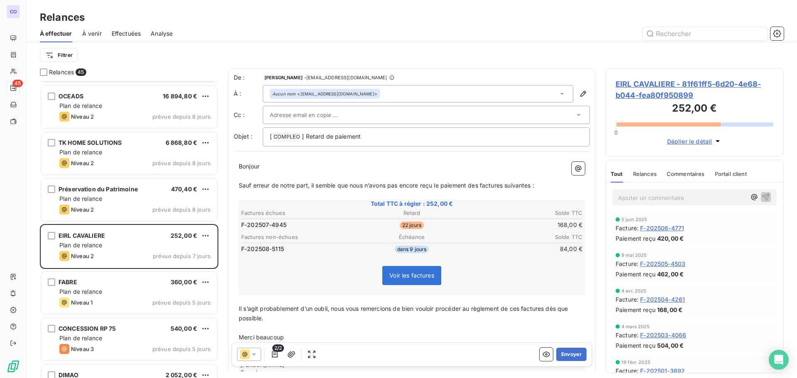
click at [302, 108] on div at bounding box center [426, 115] width 327 height 18
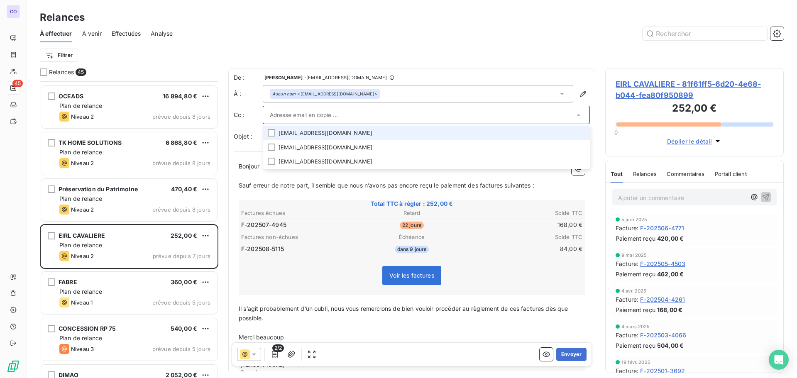
click at [301, 133] on li "[EMAIL_ADDRESS][DOMAIN_NAME]" at bounding box center [426, 133] width 327 height 15
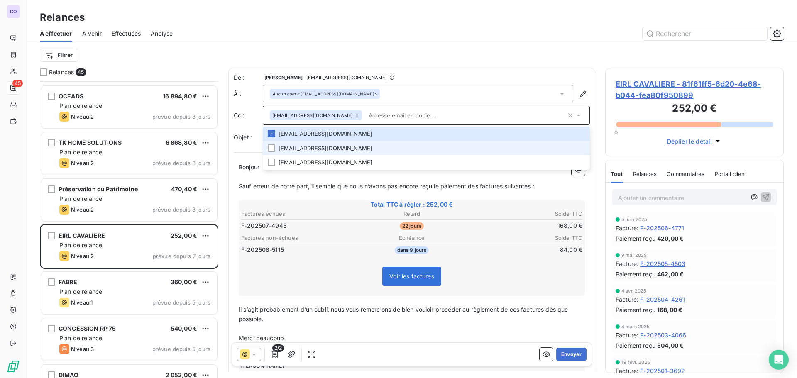
click at [300, 151] on li "[EMAIL_ADDRESS][DOMAIN_NAME]" at bounding box center [426, 148] width 327 height 15
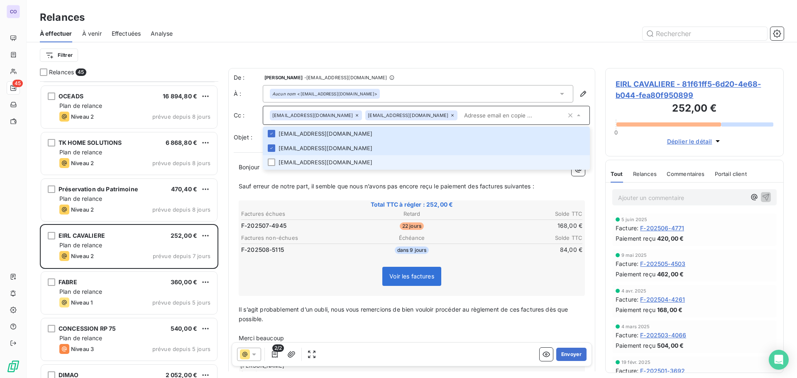
click at [298, 163] on li "[EMAIL_ADDRESS][DOMAIN_NAME]" at bounding box center [426, 162] width 327 height 15
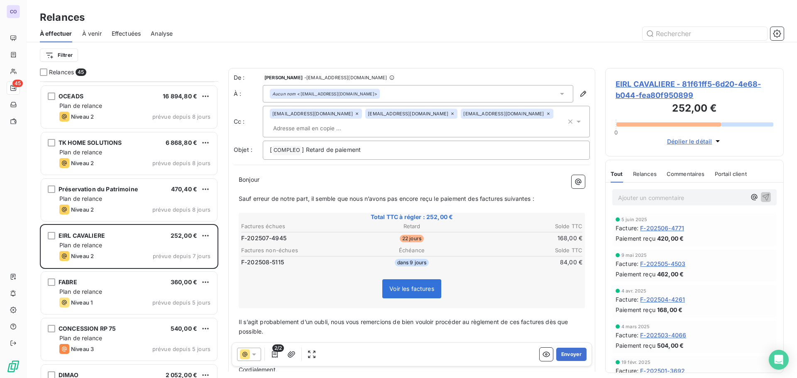
click at [304, 199] on span "Sauf erreur de notre part, il semble que nous n’avons pas encore reçu le paieme…" at bounding box center [387, 198] width 296 height 7
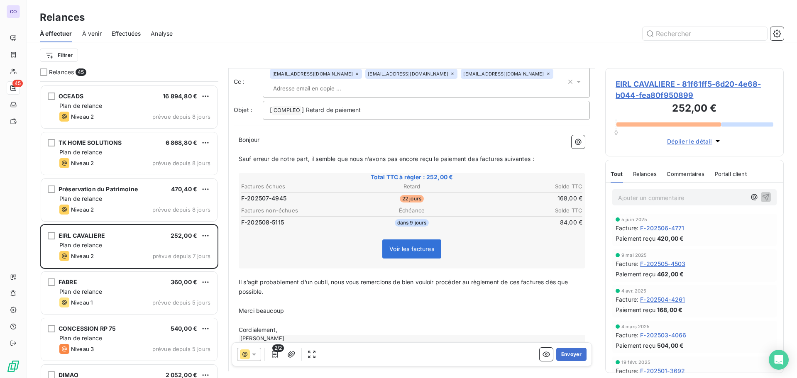
scroll to position [42, 0]
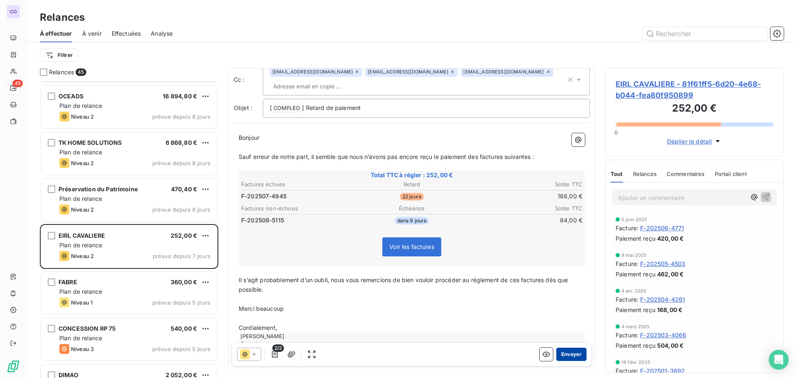
click at [563, 352] on button "Envoyer" at bounding box center [571, 354] width 30 height 13
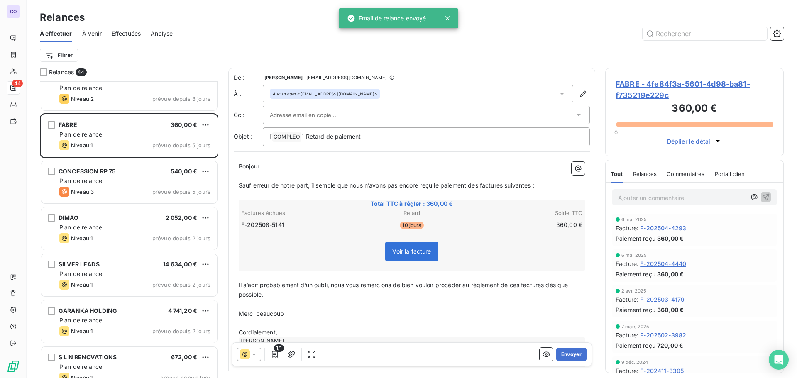
scroll to position [1703, 0]
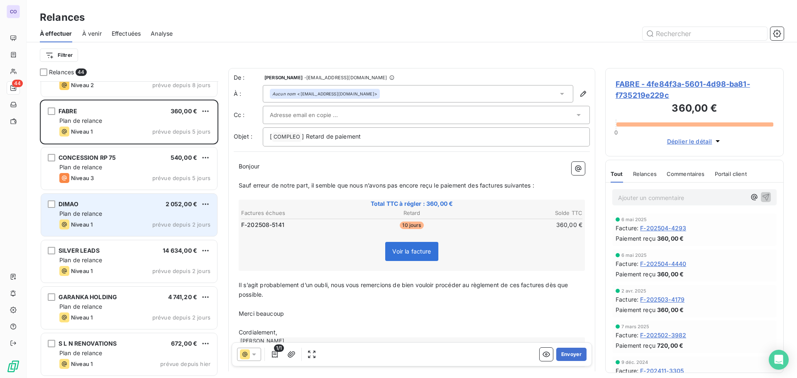
click at [93, 213] on span "Plan de relance" at bounding box center [80, 213] width 43 height 7
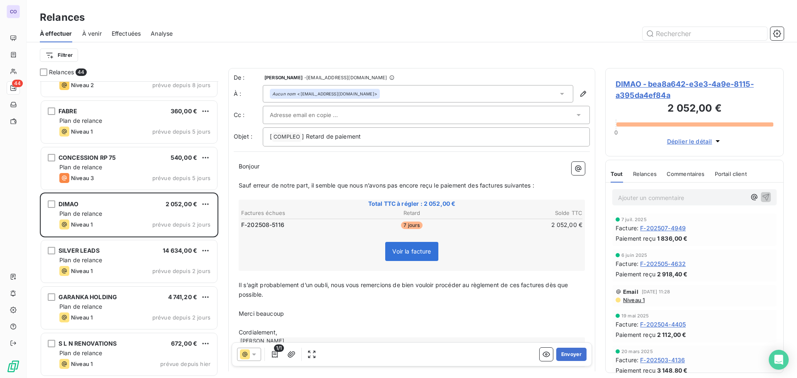
click at [322, 114] on input "text" at bounding box center [314, 115] width 89 height 12
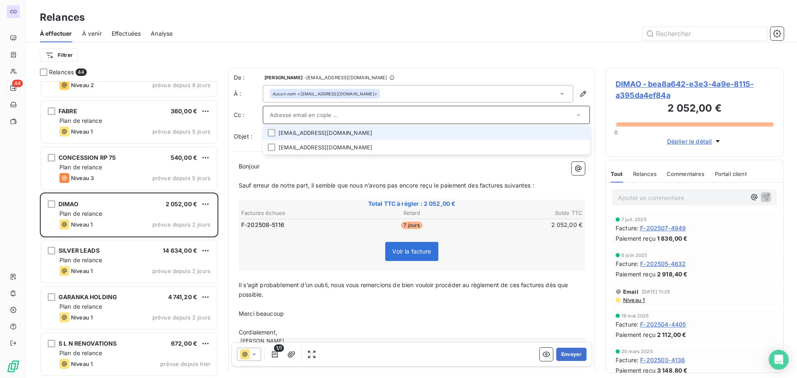
click at [306, 130] on li "[EMAIL_ADDRESS][DOMAIN_NAME]" at bounding box center [426, 133] width 327 height 15
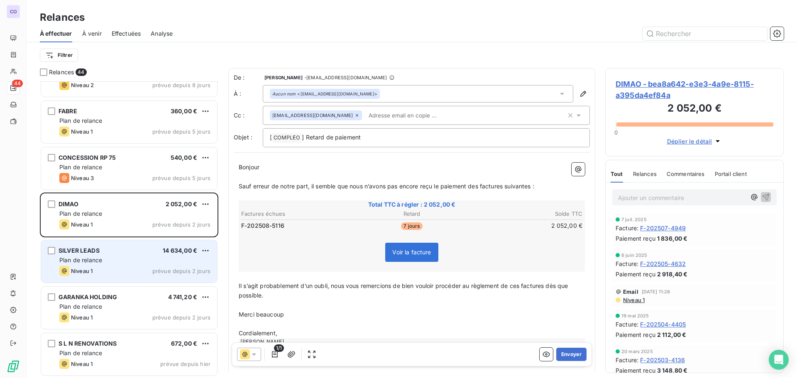
click at [113, 265] on div "SILVER LEADS 14 634,00 € Plan de relance Niveau 1 prévue depuis 2 jours" at bounding box center [129, 261] width 176 height 42
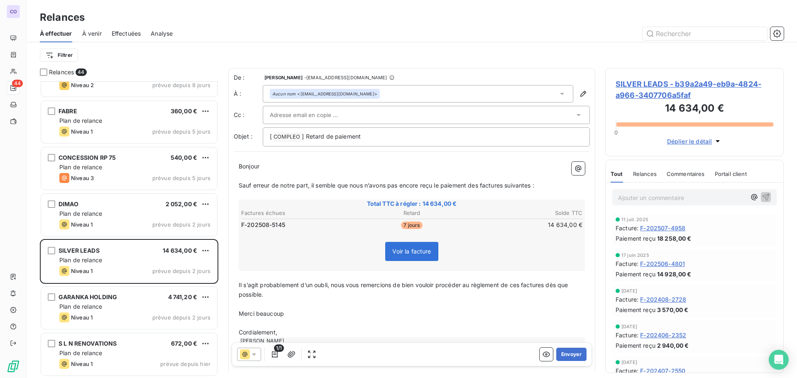
click at [322, 115] on input "text" at bounding box center [314, 115] width 89 height 12
click at [296, 197] on p "﻿" at bounding box center [412, 196] width 346 height 10
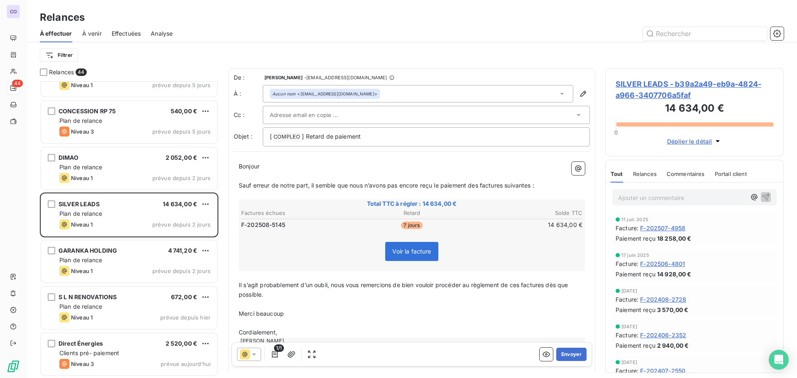
scroll to position [1750, 0]
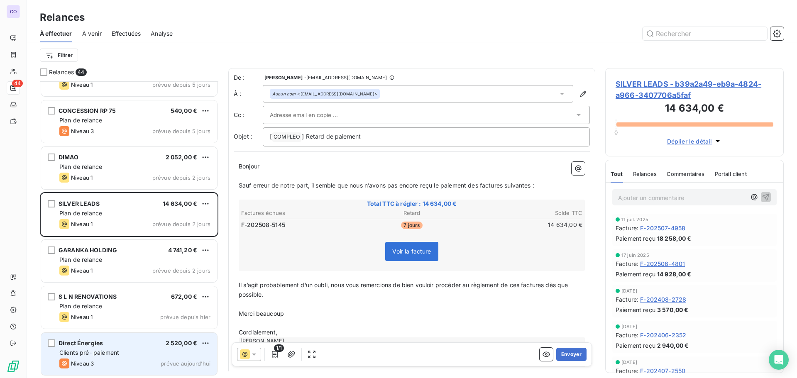
click at [102, 349] on span "Clients pré- paiement" at bounding box center [89, 352] width 60 height 7
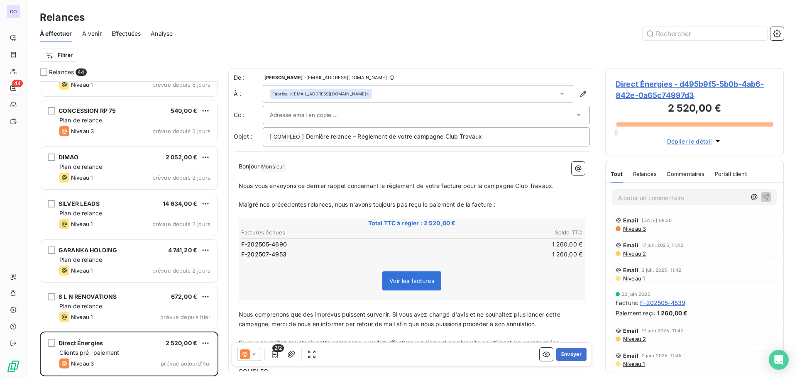
click at [292, 113] on input "text" at bounding box center [314, 115] width 89 height 12
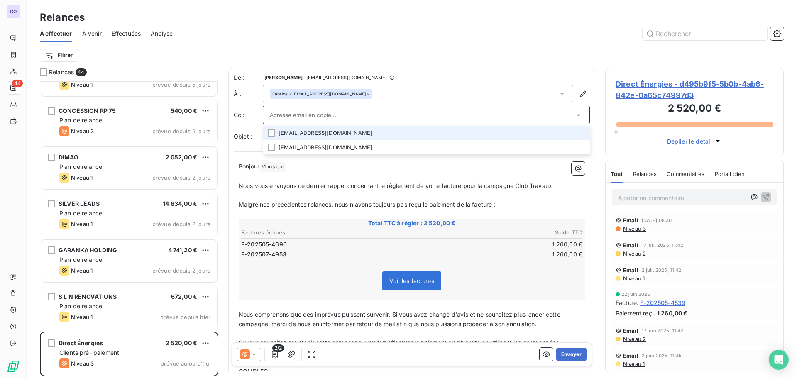
click at [292, 113] on input "text" at bounding box center [422, 115] width 305 height 12
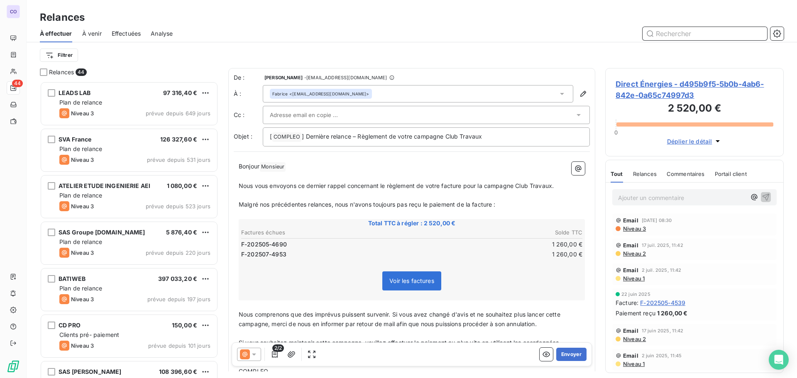
click at [709, 30] on input "text" at bounding box center [705, 33] width 125 height 13
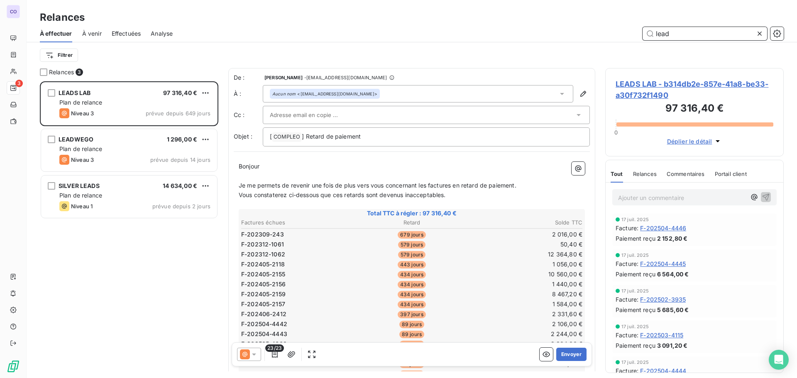
scroll to position [291, 172]
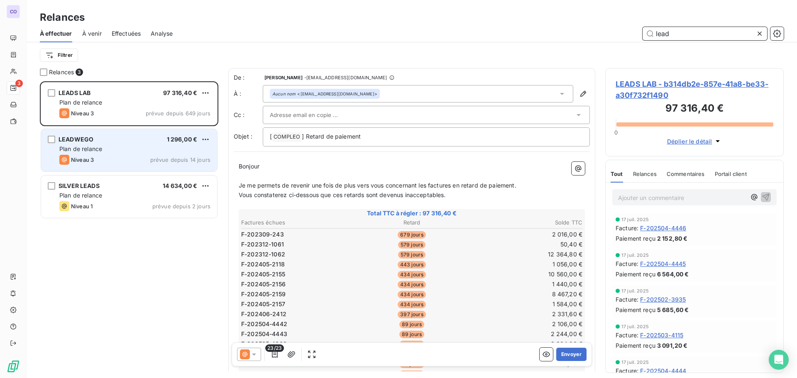
type input "lead"
click at [152, 155] on div "Niveau 3 prévue depuis 14 jours" at bounding box center [134, 160] width 151 height 10
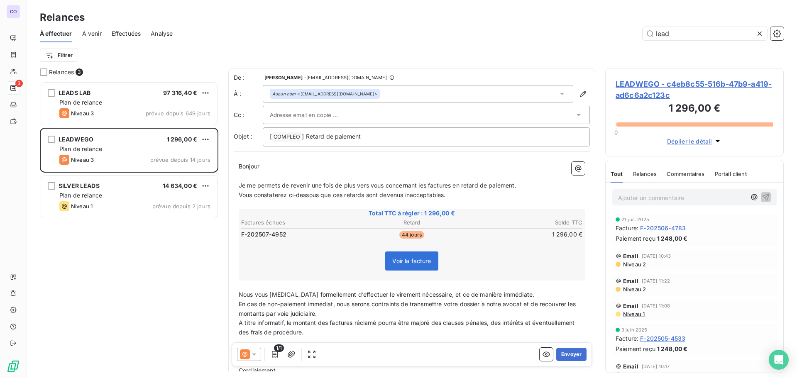
click at [256, 355] on icon at bounding box center [254, 354] width 8 height 8
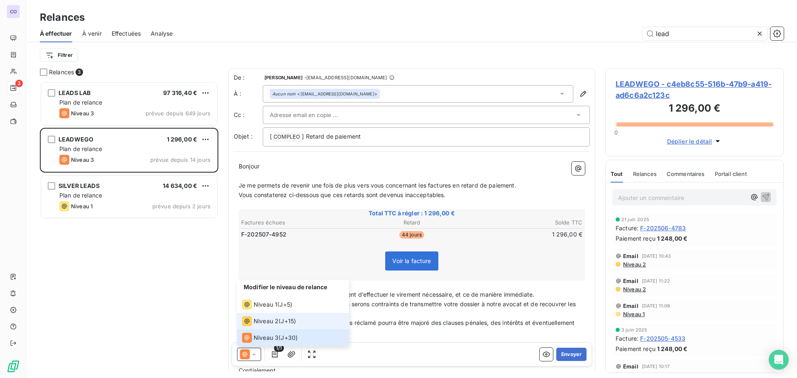
click at [257, 319] on span "Niveau 2" at bounding box center [266, 321] width 25 height 8
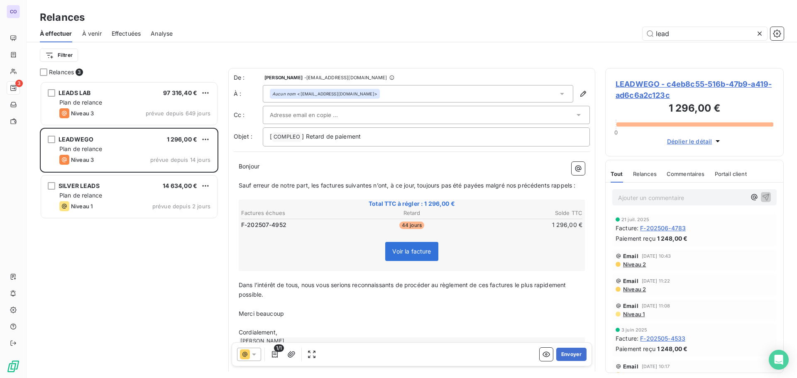
click at [644, 176] on span "Relances" at bounding box center [645, 174] width 24 height 7
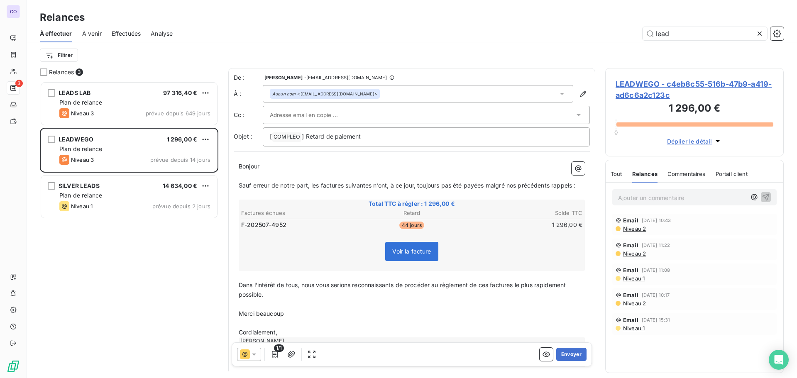
click at [319, 115] on input "text" at bounding box center [314, 115] width 89 height 12
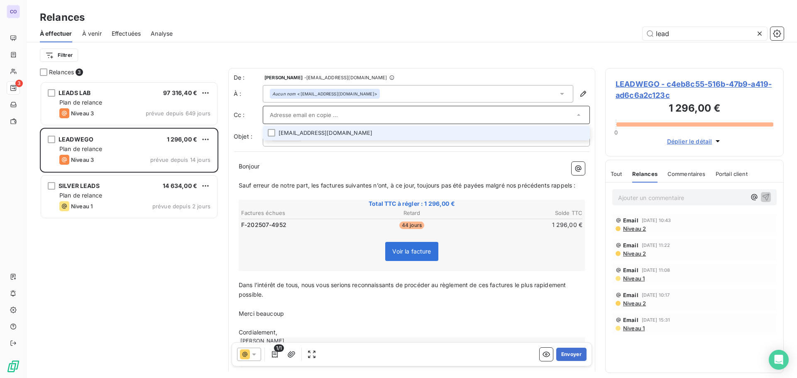
click at [315, 132] on li "[EMAIL_ADDRESS][DOMAIN_NAME]" at bounding box center [426, 133] width 327 height 15
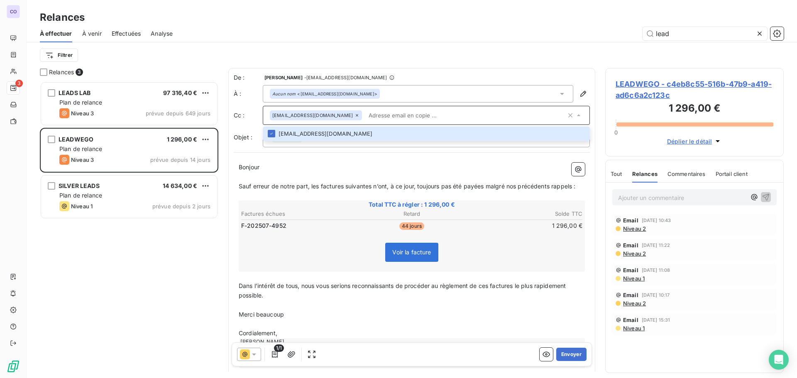
click at [302, 181] on p "﻿" at bounding box center [412, 177] width 346 height 10
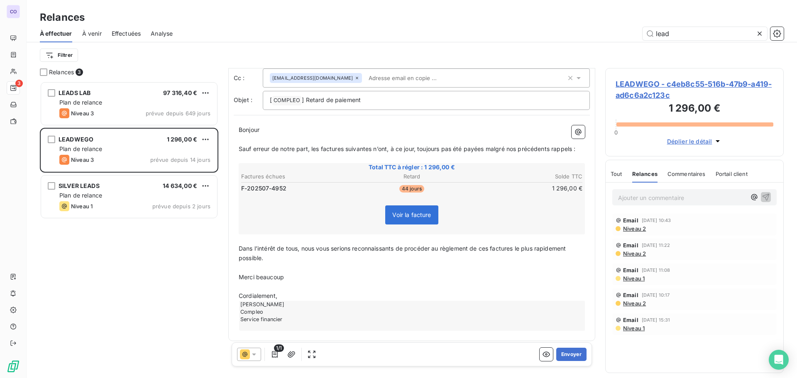
scroll to position [42, 0]
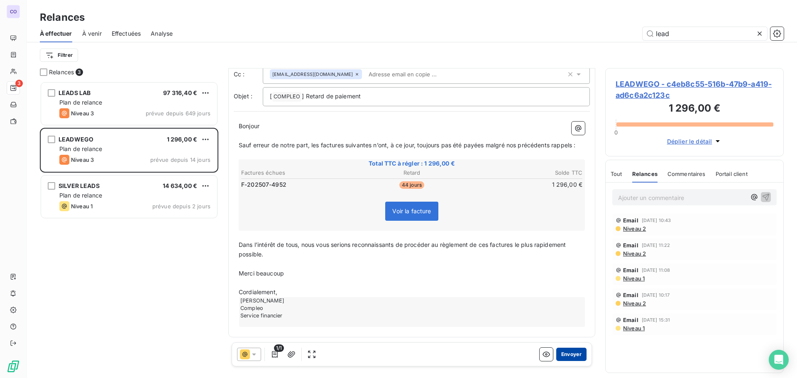
click at [565, 355] on button "Envoyer" at bounding box center [571, 354] width 30 height 13
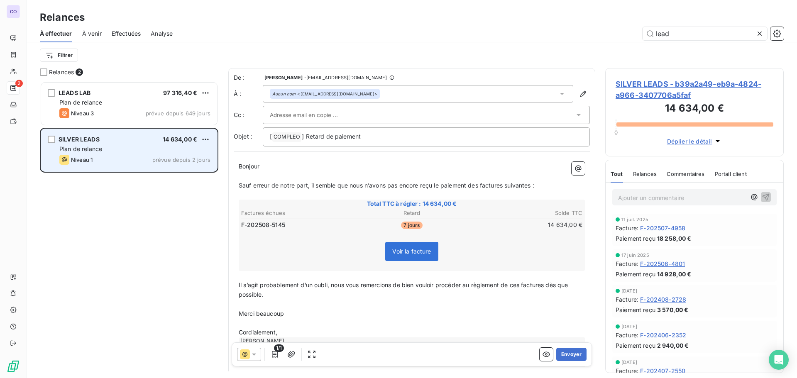
click at [106, 147] on div "Plan de relance" at bounding box center [134, 149] width 151 height 8
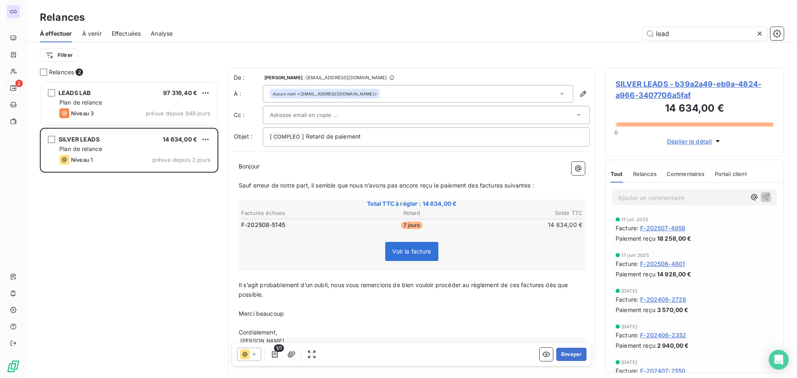
click at [337, 115] on input "text" at bounding box center [314, 115] width 89 height 12
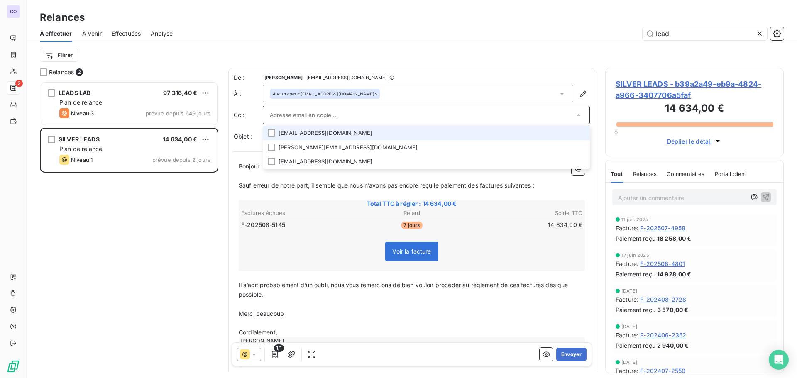
click at [644, 174] on span "Relances" at bounding box center [645, 174] width 24 height 7
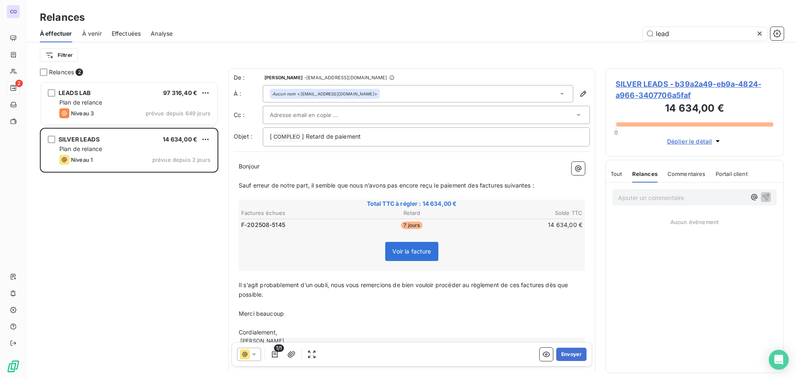
click at [291, 114] on input "text" at bounding box center [314, 115] width 89 height 12
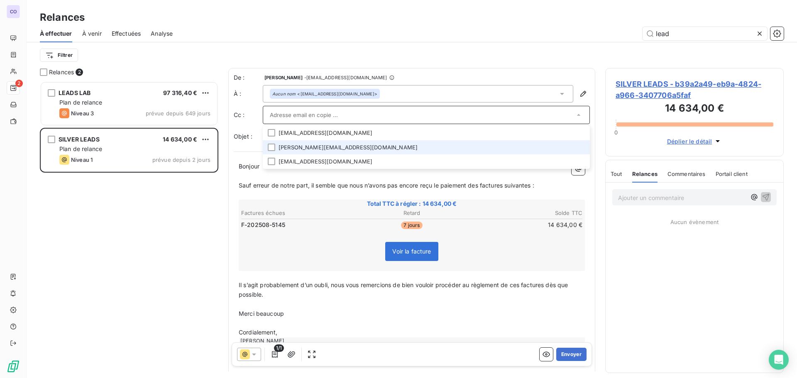
click at [291, 149] on li "[PERSON_NAME][EMAIL_ADDRESS][DOMAIN_NAME]" at bounding box center [426, 147] width 327 height 15
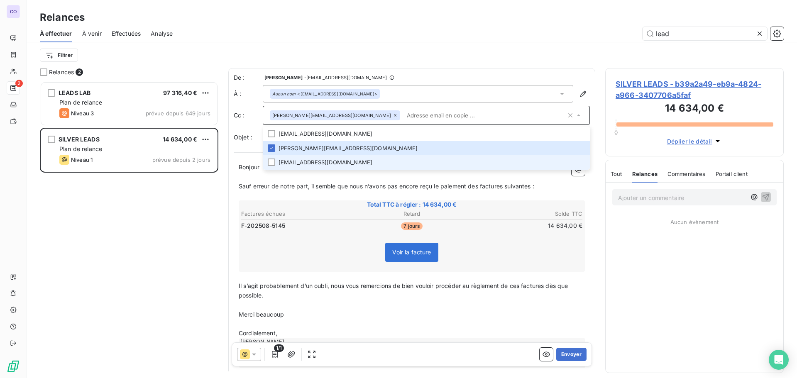
click at [291, 164] on li "[EMAIL_ADDRESS][DOMAIN_NAME]" at bounding box center [426, 162] width 327 height 15
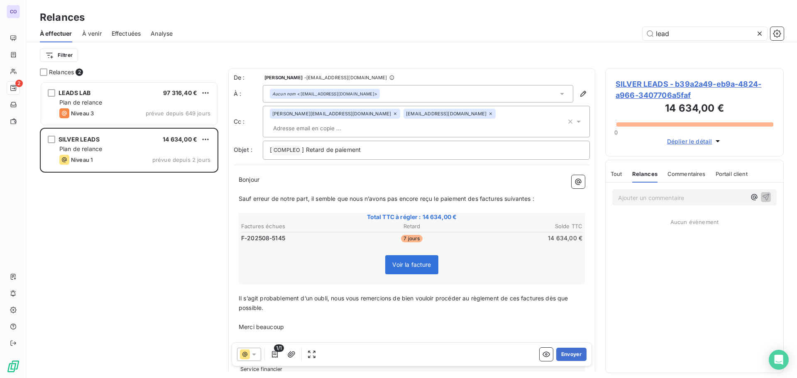
click at [289, 195] on span "Sauf erreur de notre part, il semble que nous n’avons pas encore reçu le paieme…" at bounding box center [387, 198] width 296 height 7
click at [408, 97] on div "Aucun nom <[EMAIL_ADDRESS][DOMAIN_NAME]>" at bounding box center [418, 93] width 311 height 17
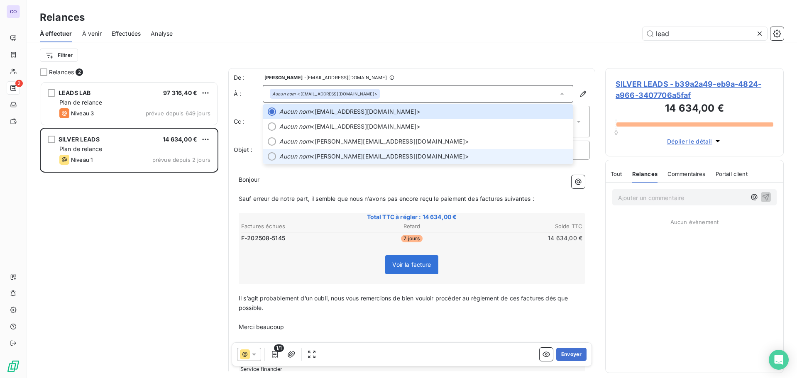
click at [336, 157] on span "Aucun nom <[EMAIL_ADDRESS][DOMAIN_NAME]>" at bounding box center [423, 156] width 289 height 8
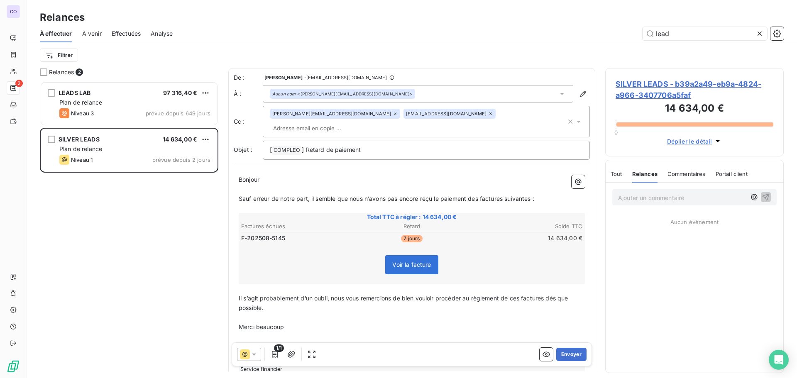
click at [490, 115] on icon at bounding box center [491, 114] width 2 height 2
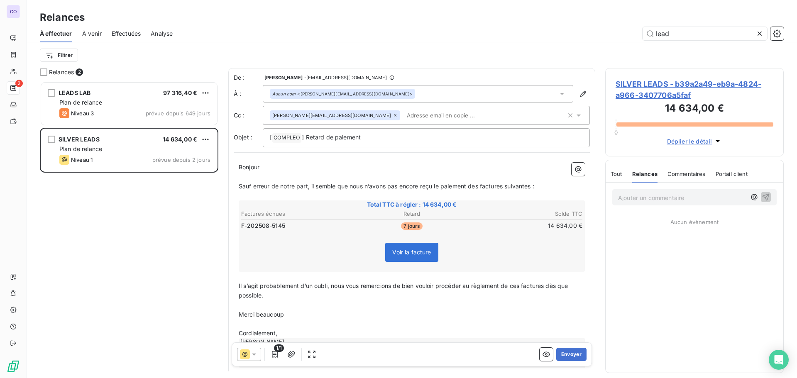
click at [382, 94] on div "Aucun nom <[EMAIL_ADDRESS][DOMAIN_NAME]>" at bounding box center [418, 93] width 311 height 17
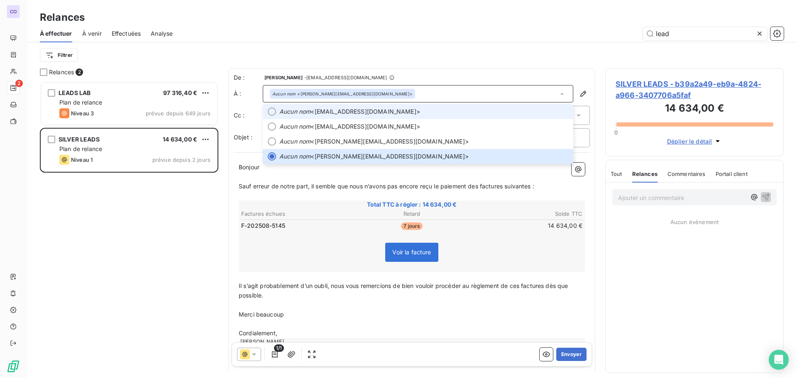
click at [374, 111] on span "Aucun nom <[EMAIL_ADDRESS][DOMAIN_NAME]>" at bounding box center [423, 112] width 289 height 8
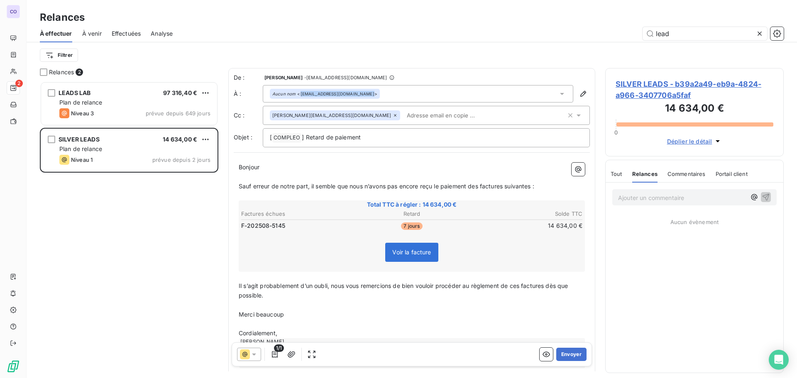
drag, startPoint x: 360, startPoint y: 95, endPoint x: 300, endPoint y: 100, distance: 60.4
click at [300, 100] on div "Aucun nom <[EMAIL_ADDRESS][DOMAIN_NAME]>" at bounding box center [418, 93] width 311 height 17
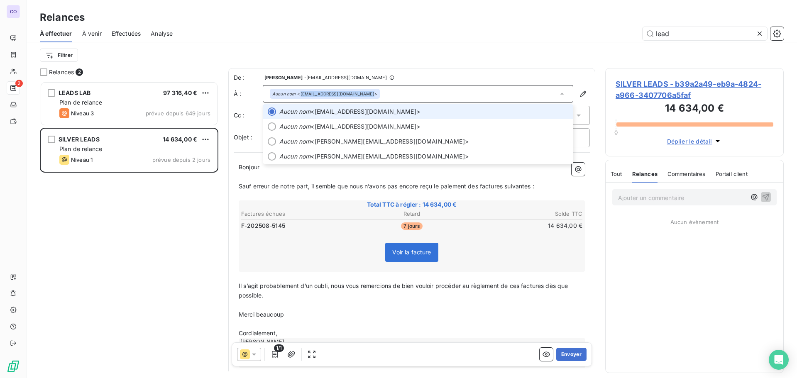
copy div "[EMAIL_ADDRESS][DOMAIN_NAME]"
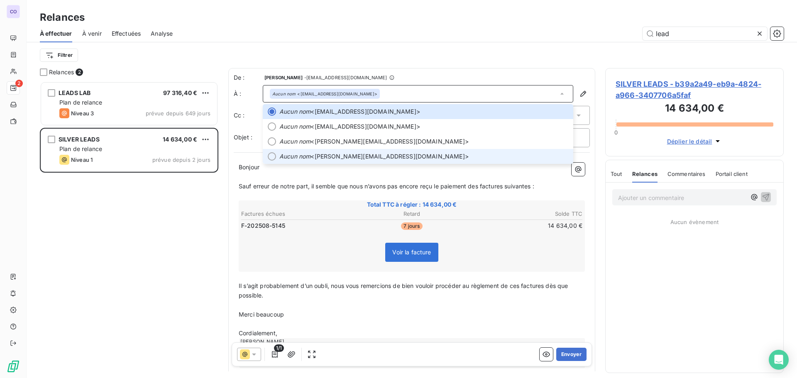
click at [333, 153] on span "Aucun nom <[EMAIL_ADDRESS][DOMAIN_NAME]>" at bounding box center [423, 156] width 289 height 8
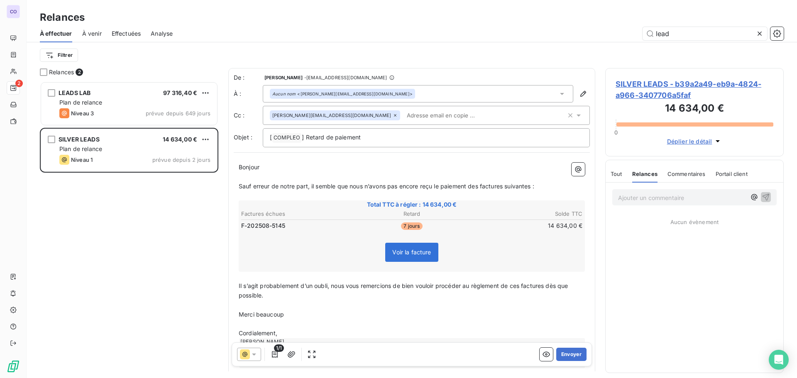
click at [404, 116] on input "text" at bounding box center [452, 115] width 96 height 12
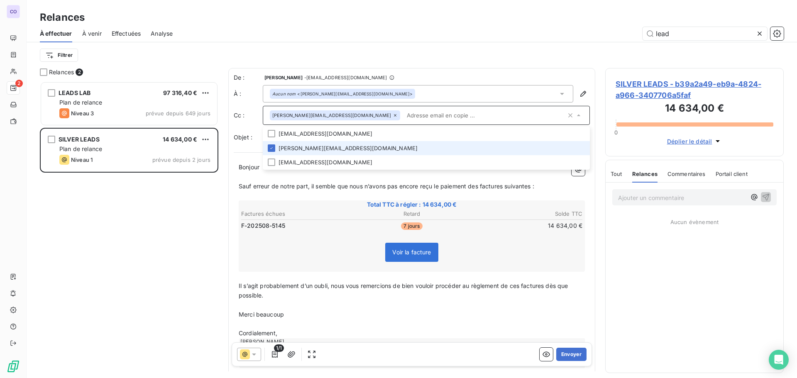
paste input "[EMAIL_ADDRESS][DOMAIN_NAME]"
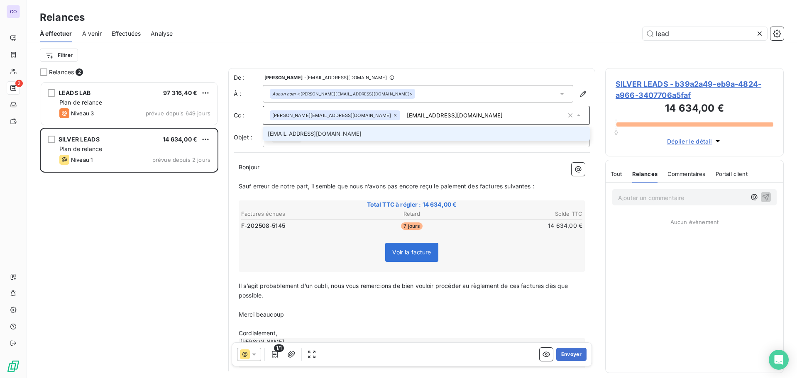
type input "[EMAIL_ADDRESS][DOMAIN_NAME]"
click at [346, 137] on li "[EMAIL_ADDRESS][DOMAIN_NAME]" at bounding box center [426, 134] width 327 height 15
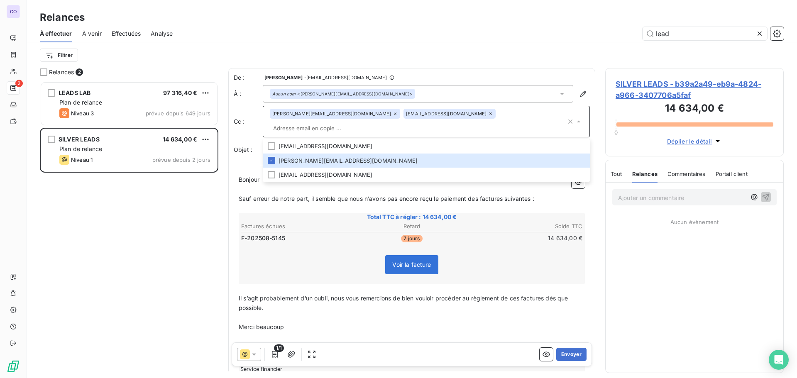
click at [310, 194] on p "Sauf erreur de notre part, il semble que nous n’avons pas encore reçu le paieme…" at bounding box center [412, 199] width 346 height 10
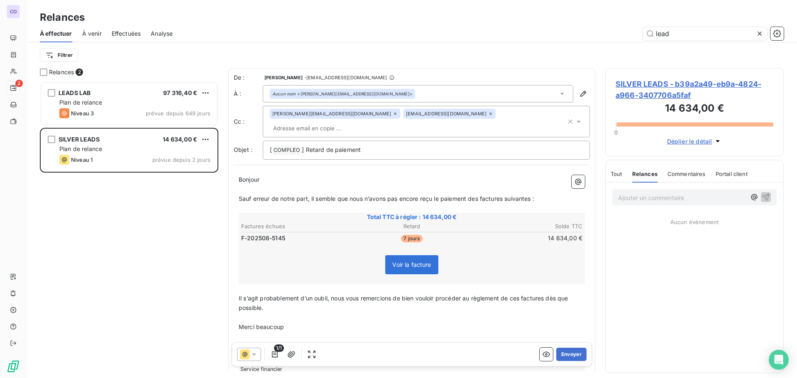
click at [366, 122] on input "text" at bounding box center [318, 128] width 96 height 12
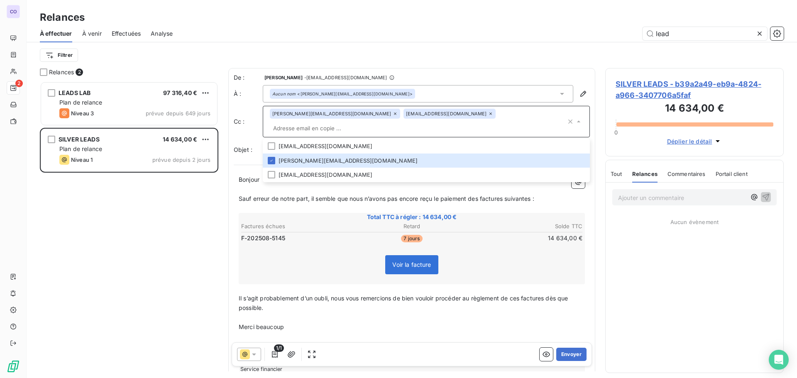
click at [355, 194] on p "Sauf erreur de notre part, il semble que nous n’avons pas encore reçu le paieme…" at bounding box center [412, 199] width 346 height 10
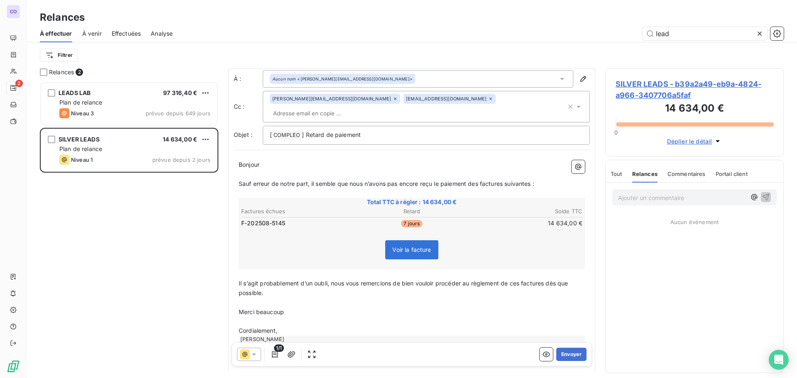
scroll to position [42, 0]
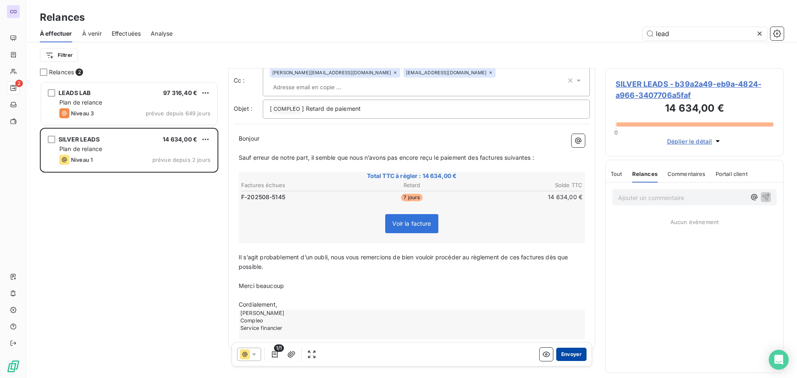
click at [565, 355] on button "Envoyer" at bounding box center [571, 354] width 30 height 13
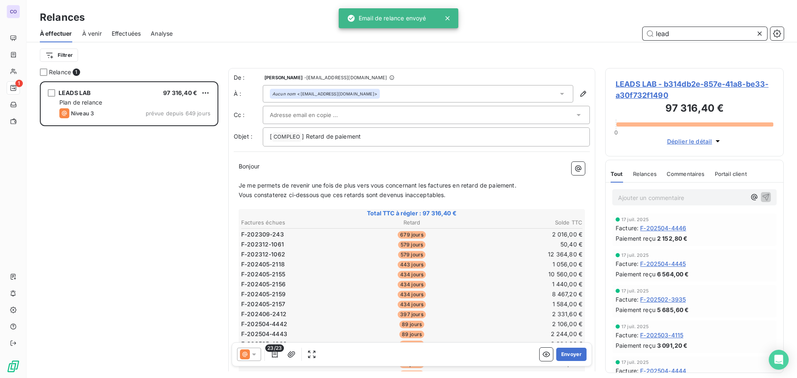
click at [673, 34] on input "lead" at bounding box center [705, 33] width 125 height 13
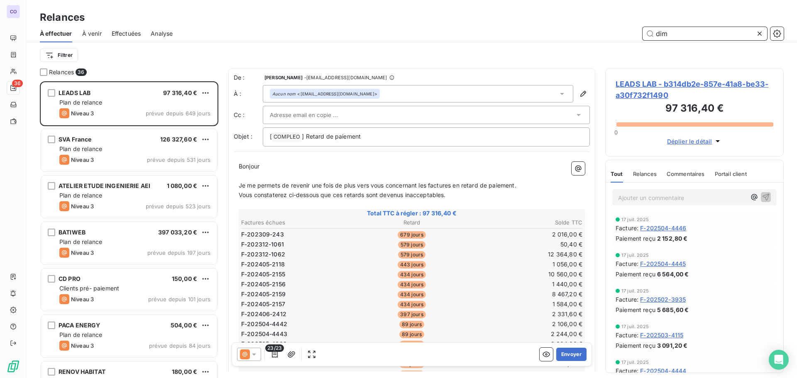
scroll to position [291, 172]
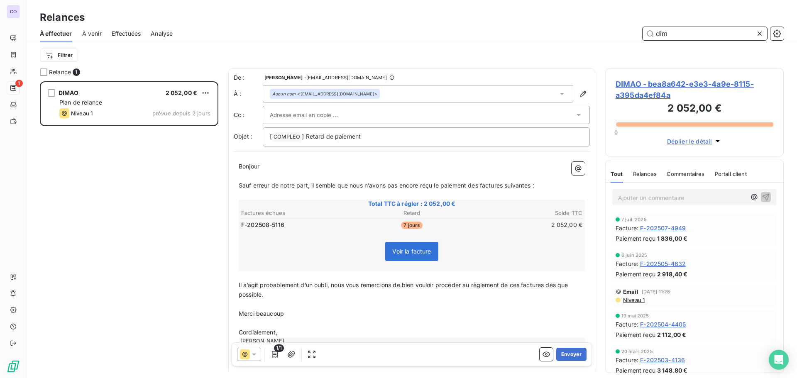
scroll to position [291, 172]
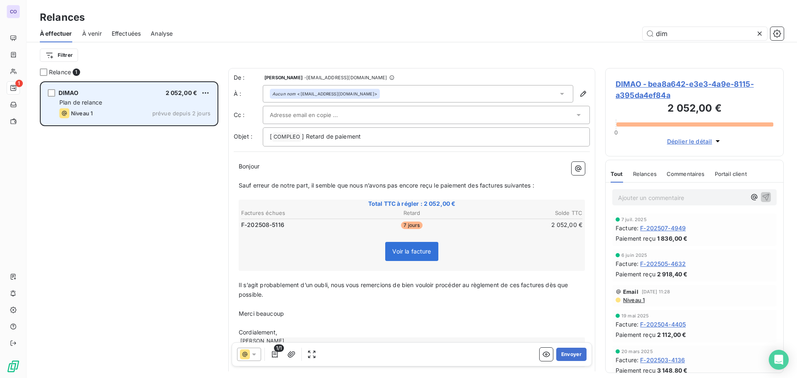
click at [158, 90] on div "DIMAO 2 052,00 €" at bounding box center [134, 92] width 151 height 7
click at [96, 105] on span "Plan de relance" at bounding box center [80, 102] width 43 height 7
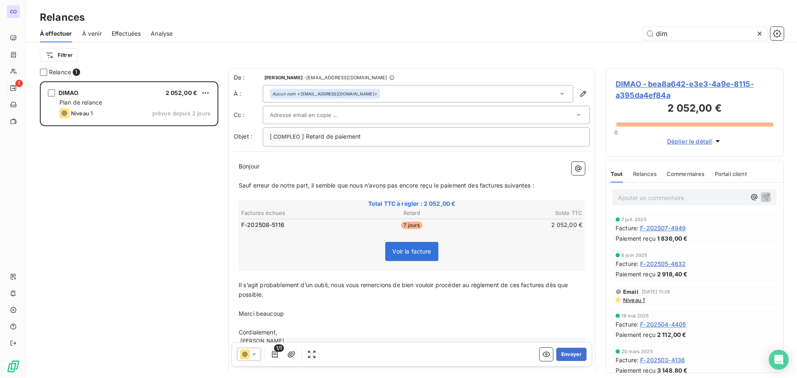
click at [308, 113] on input "text" at bounding box center [314, 115] width 89 height 12
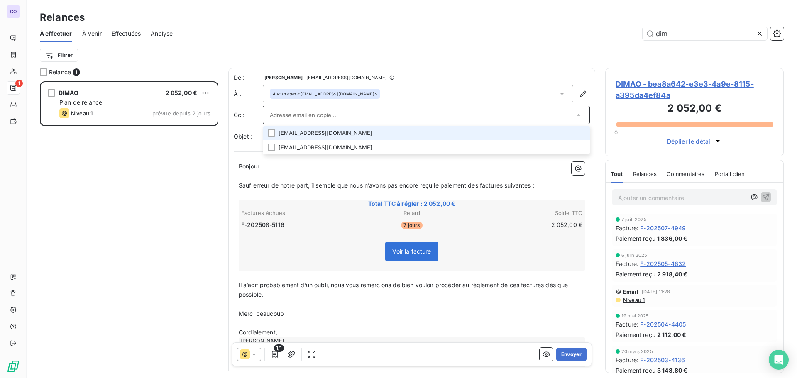
click at [303, 133] on li "[EMAIL_ADDRESS][DOMAIN_NAME]" at bounding box center [426, 133] width 327 height 15
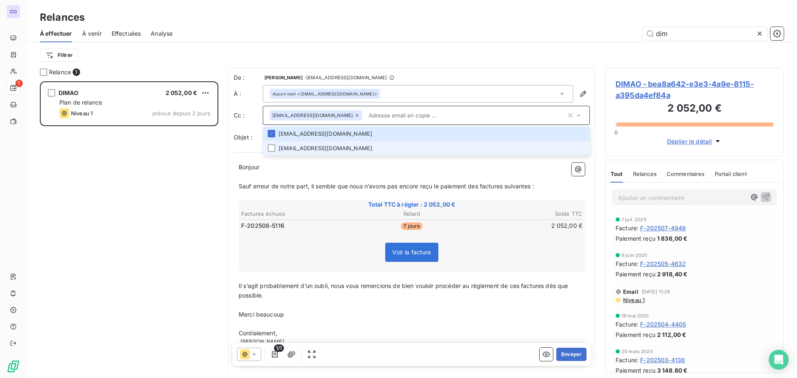
click at [297, 149] on li "[EMAIL_ADDRESS][DOMAIN_NAME]" at bounding box center [426, 148] width 327 height 15
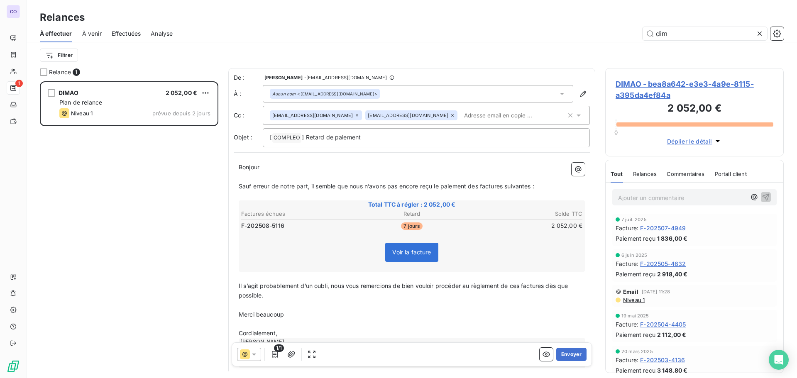
click at [279, 189] on span "Sauf erreur de notre part, il semble que nous n’avons pas encore reçu le paieme…" at bounding box center [387, 186] width 296 height 7
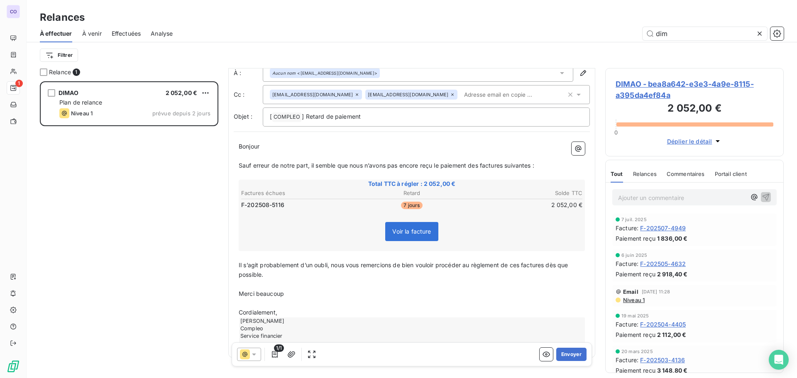
scroll to position [42, 0]
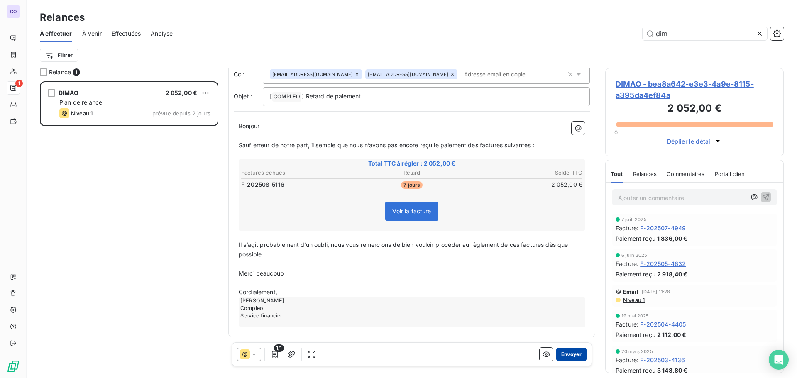
click at [561, 354] on button "Envoyer" at bounding box center [571, 354] width 30 height 13
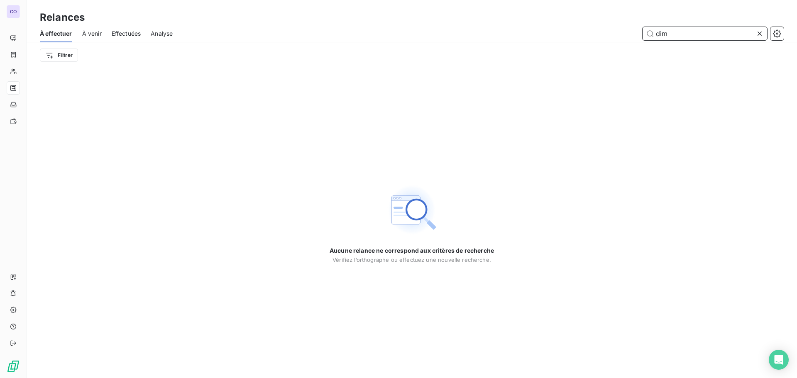
click at [692, 33] on input "dim" at bounding box center [705, 33] width 125 height 13
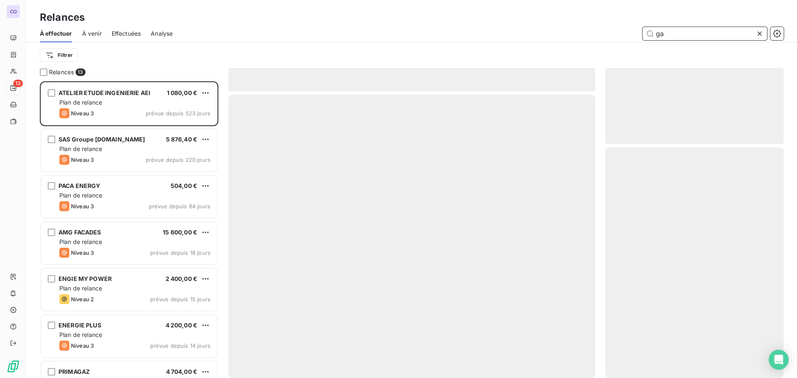
scroll to position [291, 172]
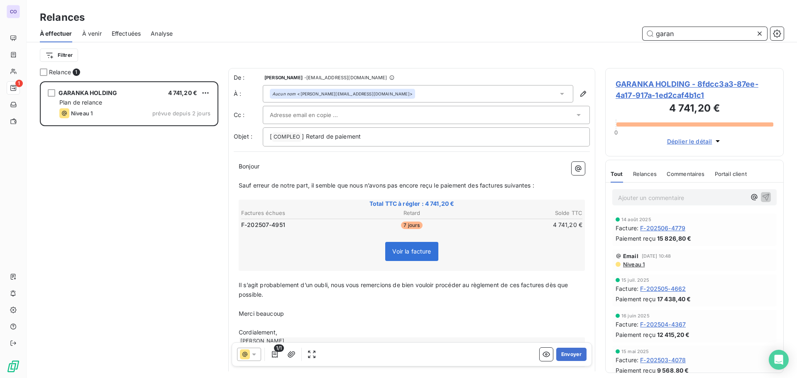
scroll to position [291, 172]
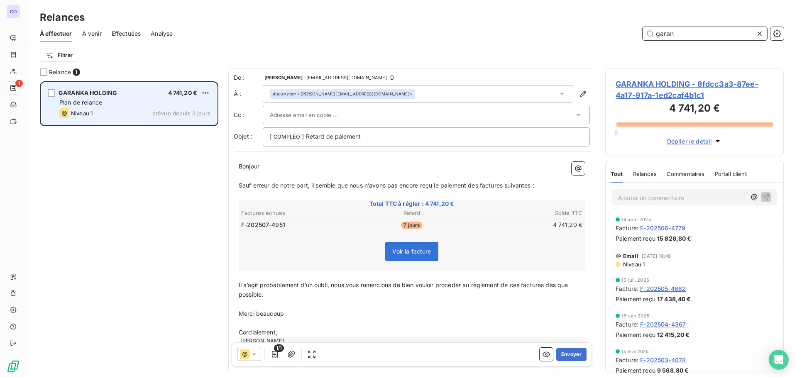
type input "garan"
click at [129, 99] on div "Plan de relance" at bounding box center [134, 102] width 151 height 8
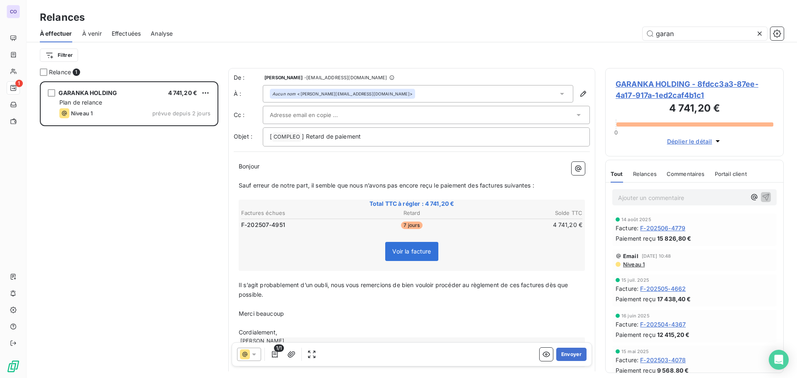
click at [297, 114] on input "text" at bounding box center [314, 115] width 89 height 12
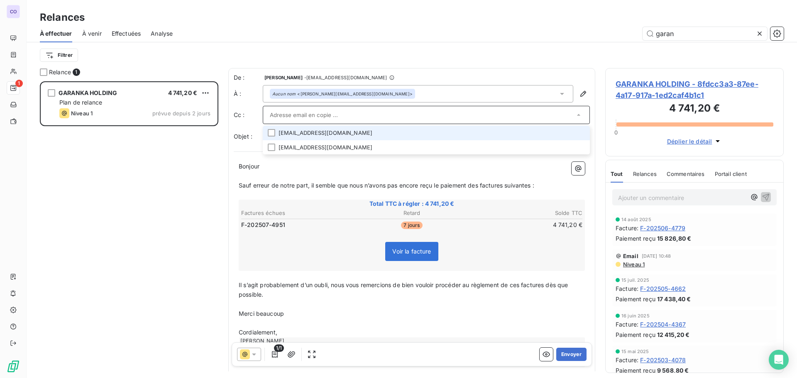
click at [298, 137] on li "[EMAIL_ADDRESS][DOMAIN_NAME]" at bounding box center [426, 133] width 327 height 15
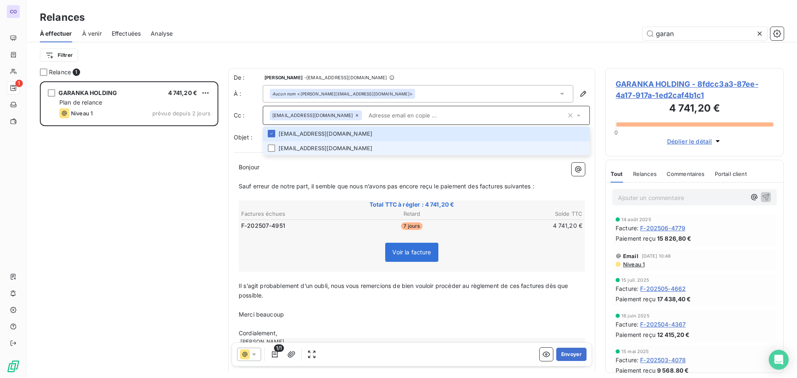
click at [298, 150] on li "[EMAIL_ADDRESS][DOMAIN_NAME]" at bounding box center [426, 148] width 327 height 15
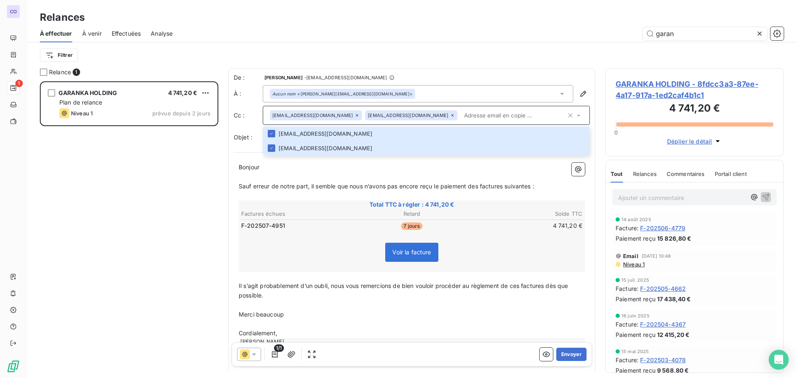
click at [287, 177] on p "﻿" at bounding box center [412, 177] width 346 height 10
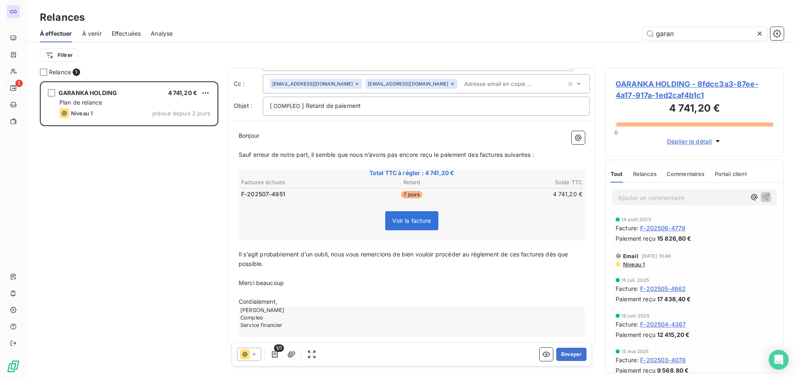
scroll to position [42, 0]
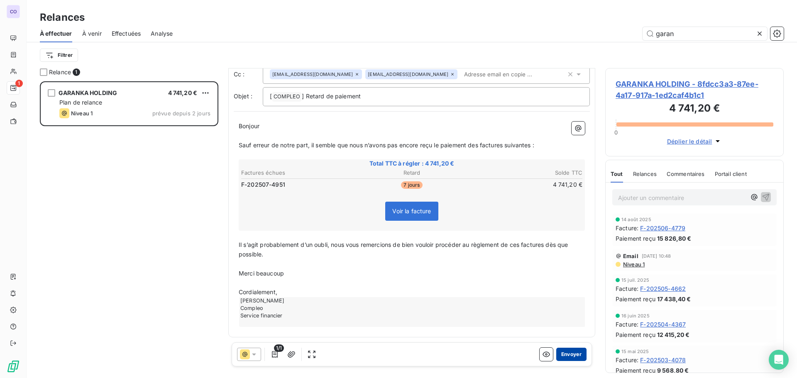
click at [556, 351] on button "Envoyer" at bounding box center [571, 354] width 30 height 13
